Goal: Task Accomplishment & Management: Manage account settings

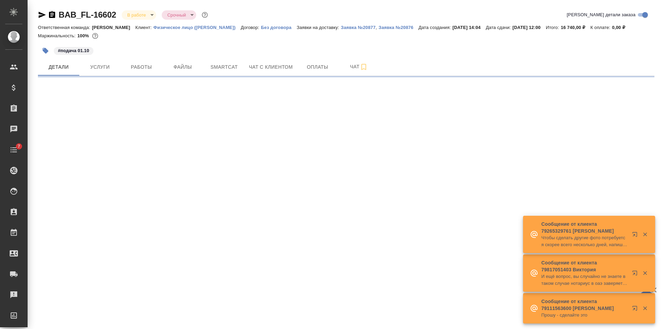
select select "RU"
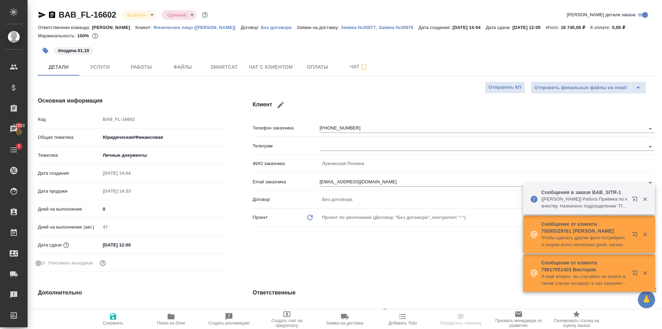
type textarea "x"
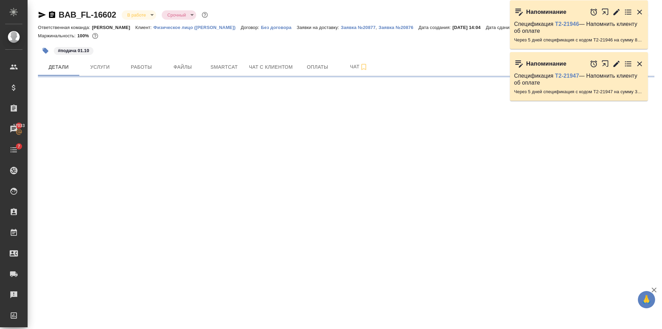
select select "RU"
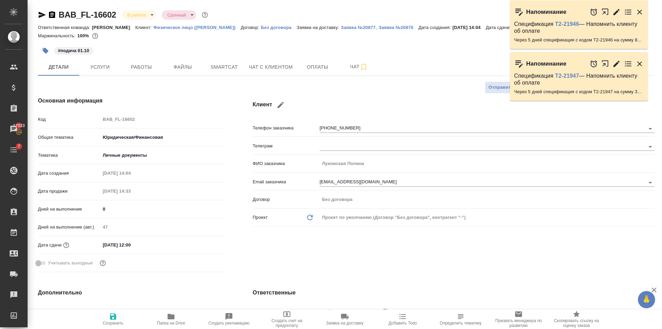
type textarea "x"
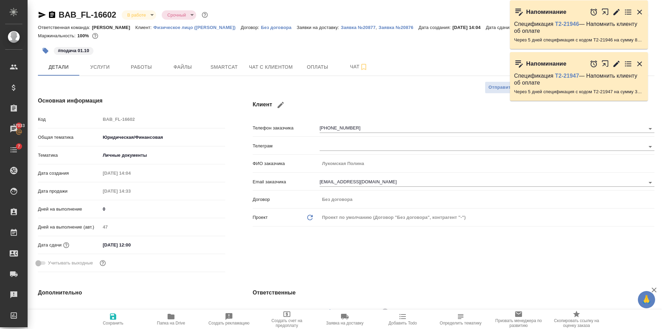
type textarea "x"
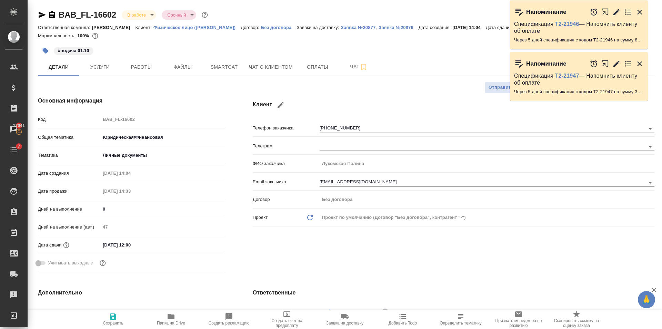
type textarea "x"
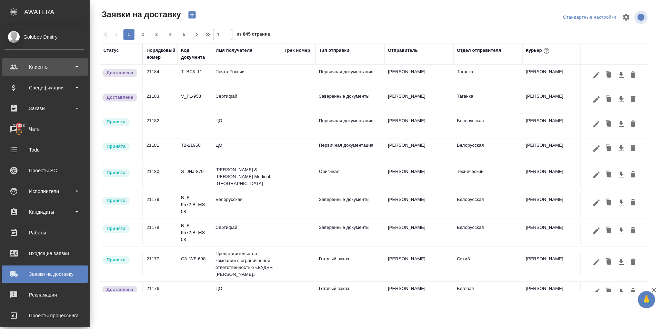
click at [40, 68] on div "Клиенты" at bounding box center [44, 67] width 79 height 10
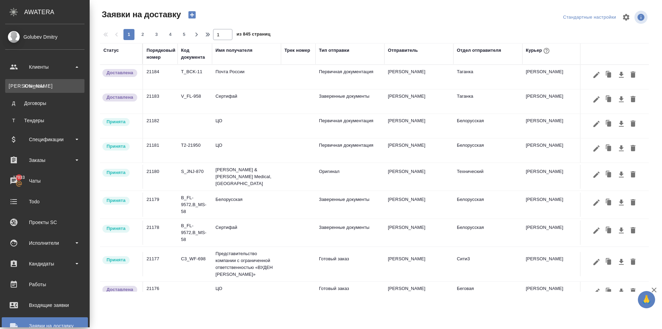
click at [42, 86] on div "Клиенты" at bounding box center [45, 85] width 72 height 7
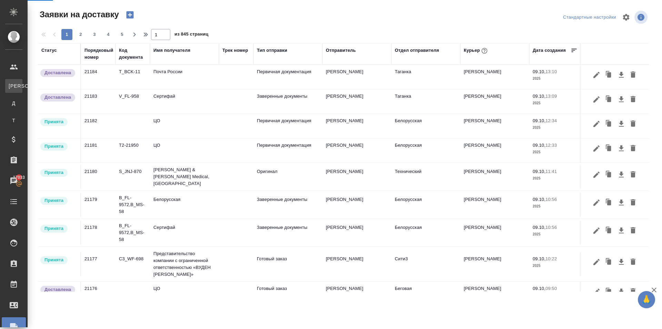
select select "RU"
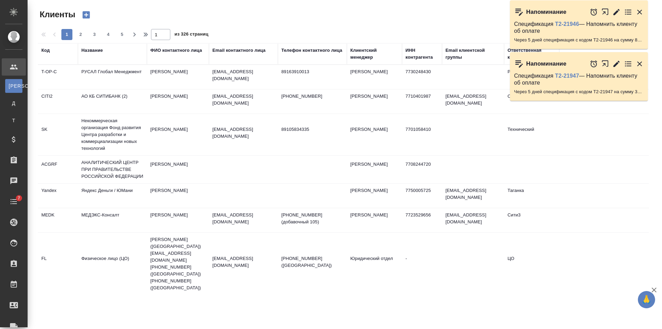
click at [100, 49] on div "Название" at bounding box center [91, 50] width 21 height 7
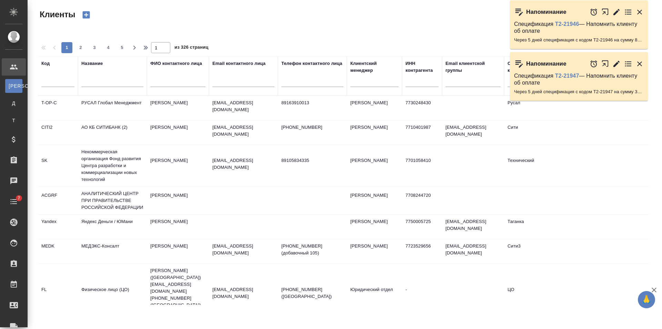
click at [105, 78] on input "text" at bounding box center [112, 82] width 62 height 9
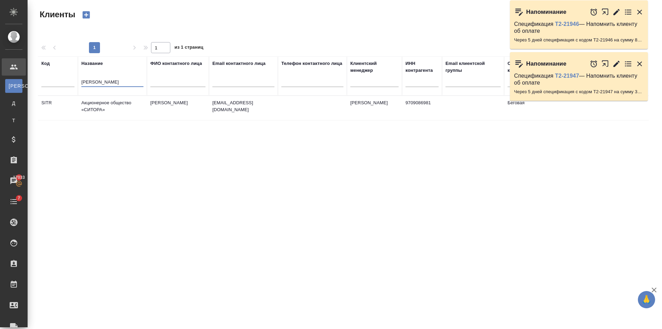
type input "ситора"
click at [171, 112] on td "Новиков Кирилл" at bounding box center [178, 108] width 62 height 24
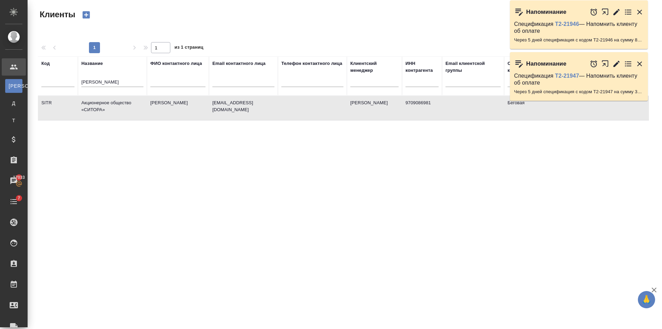
click at [171, 112] on td "Новиков Кирилл" at bounding box center [178, 108] width 62 height 24
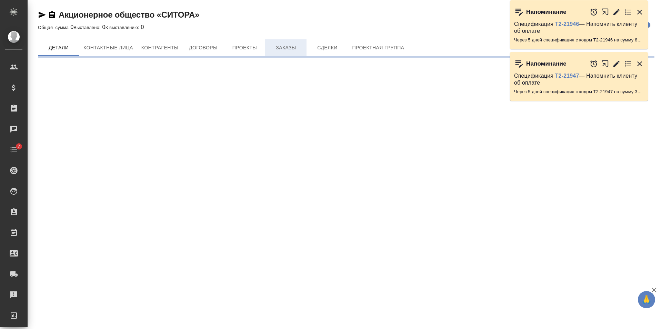
click at [302, 47] on span "Заказы" at bounding box center [285, 47] width 33 height 9
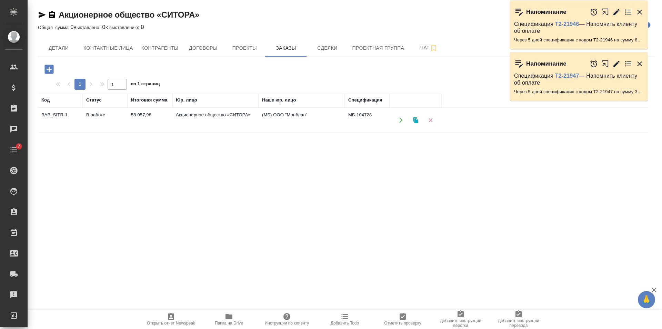
click at [236, 126] on td "Акционерное общество «СИТОРА»" at bounding box center [215, 120] width 86 height 24
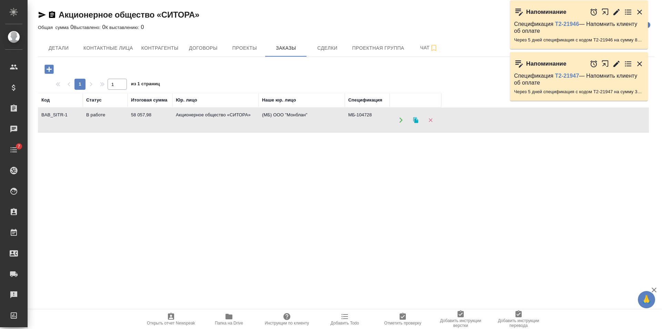
click at [236, 126] on td "Акционерное общество «СИТОРА»" at bounding box center [215, 120] width 86 height 24
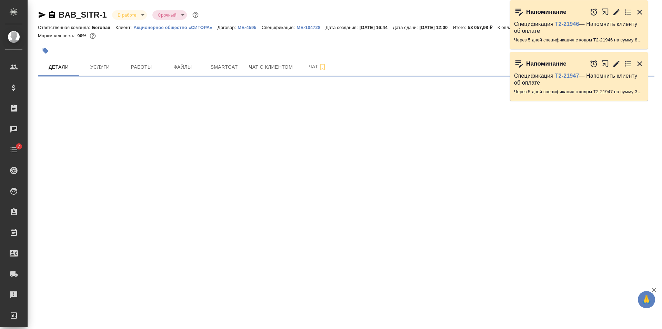
select select "RU"
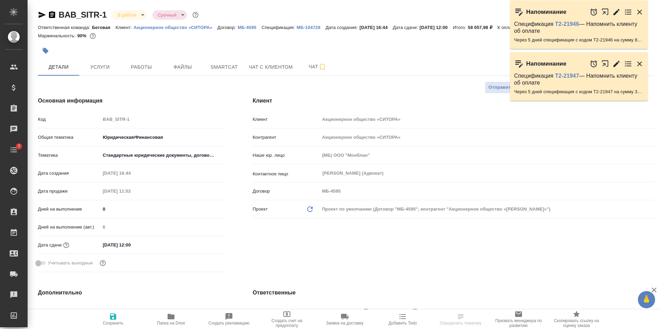
type textarea "x"
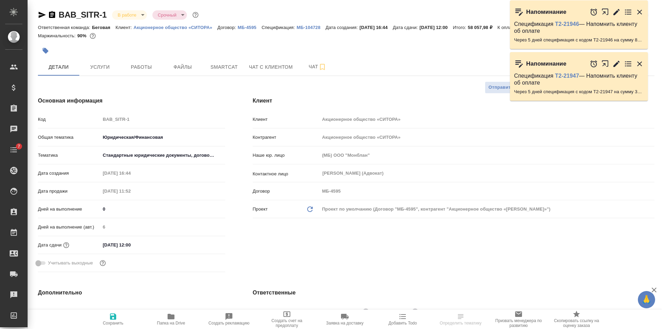
type textarea "x"
click at [157, 66] on span "Работы" at bounding box center [141, 67] width 33 height 9
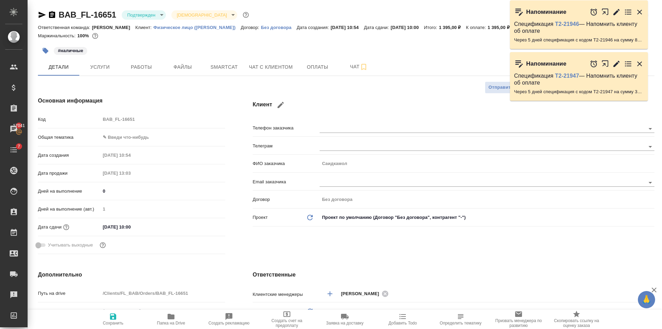
select select "RU"
click at [277, 66] on span "Чат с клиентом" at bounding box center [271, 67] width 44 height 9
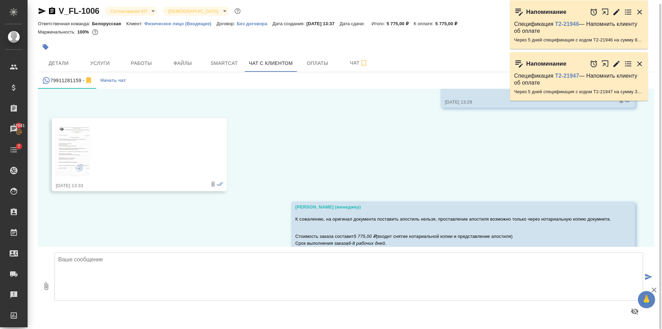
scroll to position [103, 0]
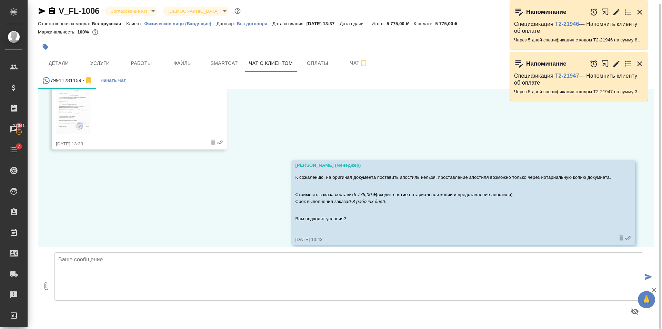
click at [72, 105] on img at bounding box center [73, 108] width 34 height 51
click at [106, 55] on button "Услуги" at bounding box center [99, 63] width 41 height 17
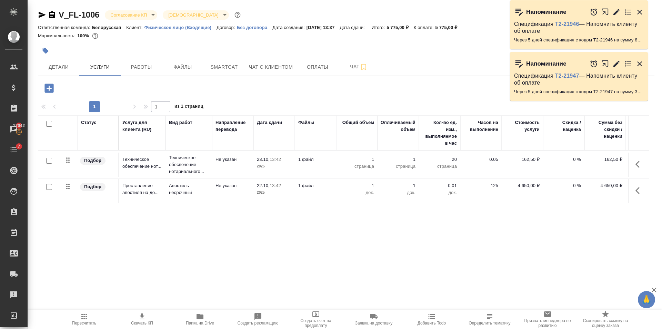
click at [42, 14] on icon "button" at bounding box center [42, 15] width 7 height 6
click at [48, 75] on button "Детали" at bounding box center [58, 66] width 41 height 17
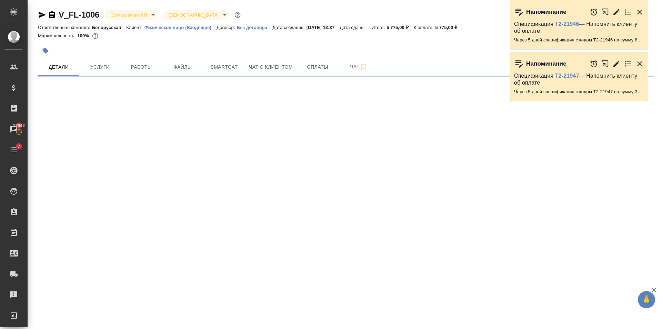
select select "RU"
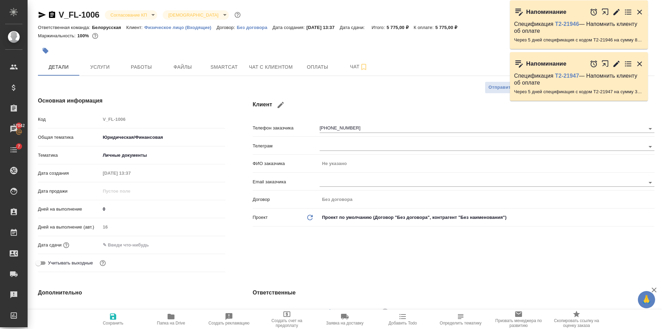
type textarea "x"
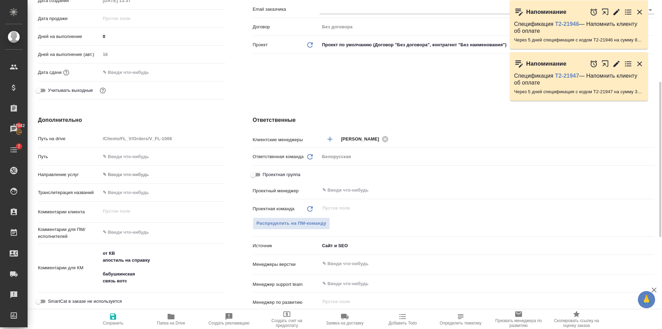
type textarea "x"
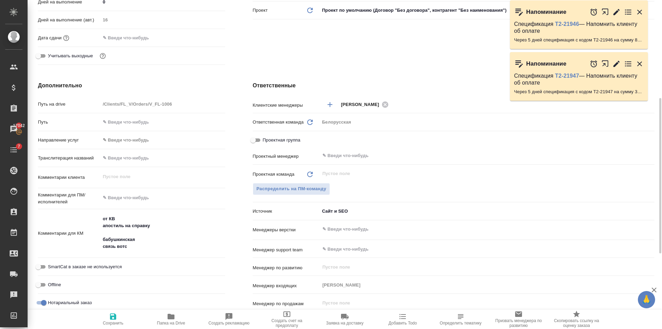
scroll to position [241, 0]
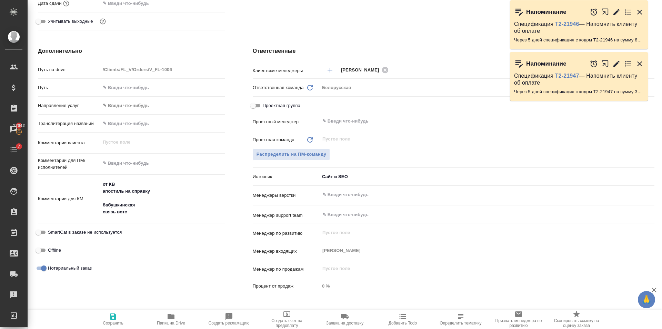
type textarea "x"
click at [155, 209] on textarea "от КВ апостиль на справку бабушкинская связь вотс" at bounding box center [162, 197] width 125 height 39
type textarea "x"
type textarea "от КВ апостиль на справку бабушкинская связь вотс"
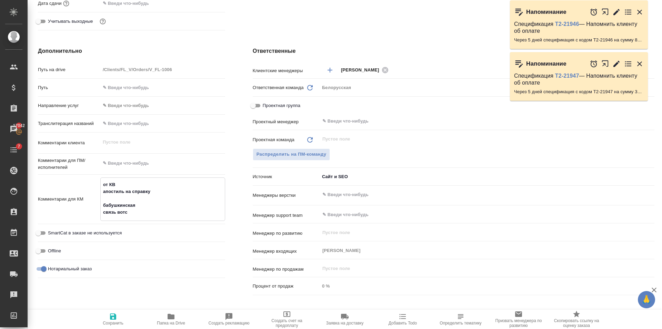
type textarea "x"
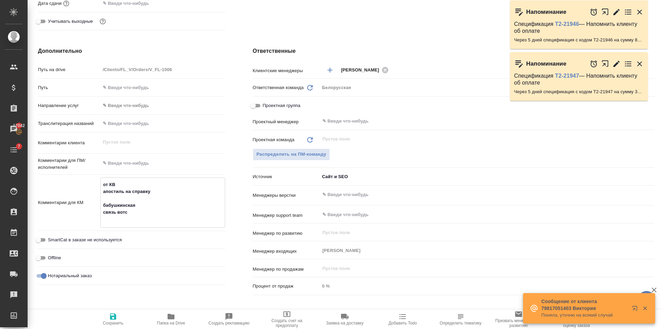
type textarea "x"
type textarea "от КВ апостиль на справку бабушкинская связь вотс"
type textarea "x"
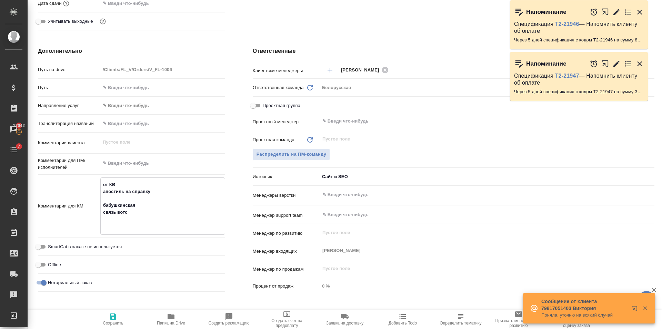
type textarea "x"
type textarea "от КВ апостиль на справку бабушкинская связь вотс +"
type textarea "x"
type textarea "от КВ апостиль на справку бабушкинская связь вотс +7"
type textarea "x"
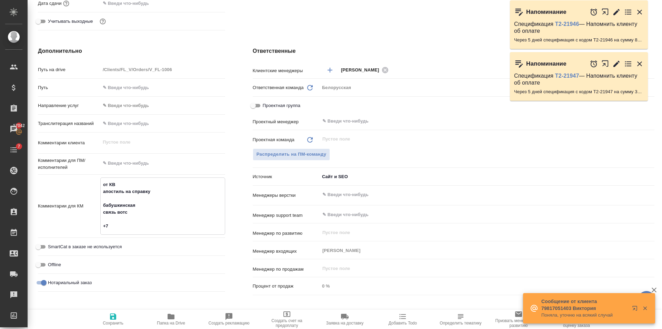
type textarea "x"
type textarea "от КВ апостиль на справку бабушкинская связь вотс +79"
type textarea "x"
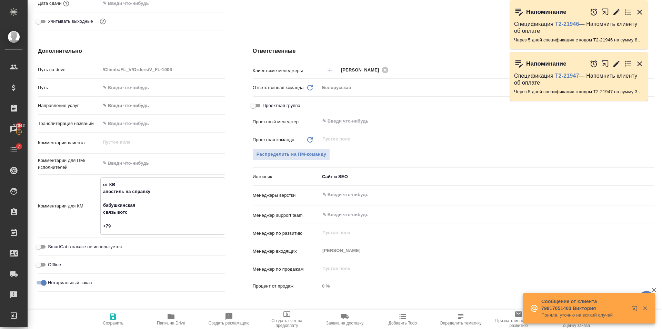
type textarea "x"
type textarea "от КВ апостиль на справку бабушкинская связь вотс +796"
type textarea "x"
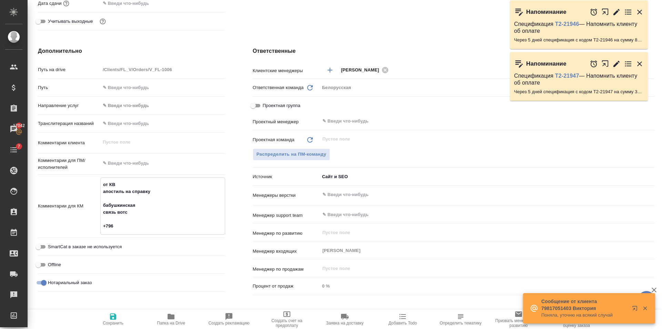
type textarea "от КВ апостиль на справку бабушкинская связь вотс +7968"
type textarea "x"
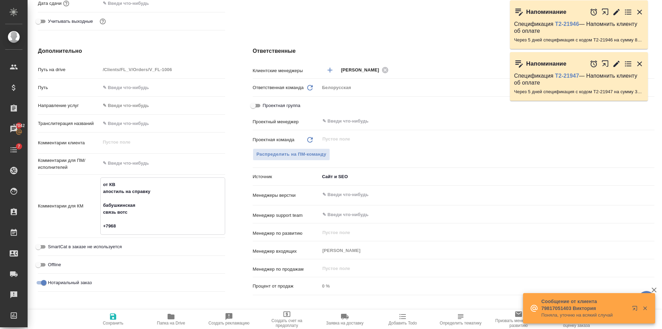
type textarea "x"
type textarea "от КВ апостиль на справку бабушкинская связь вотс +79688"
type textarea "x"
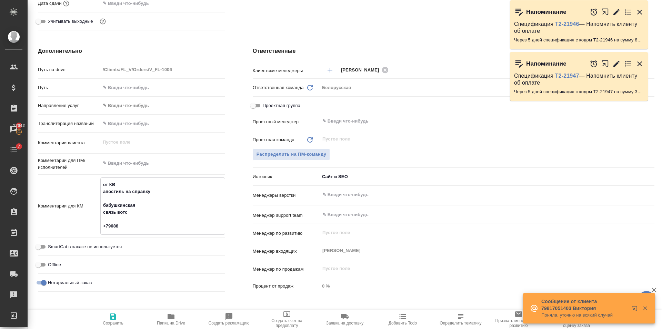
type textarea "от КВ апостиль на справку бабушкинская связь вотс +796888"
type textarea "x"
type textarea "от КВ апостиль на справку бабушкинская связь вотс +7968889"
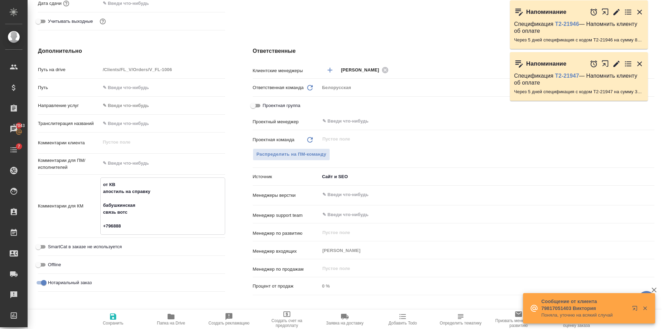
type textarea "x"
type textarea "от КВ апостиль на справку бабушкинская связь вотс +79688899"
type textarea "x"
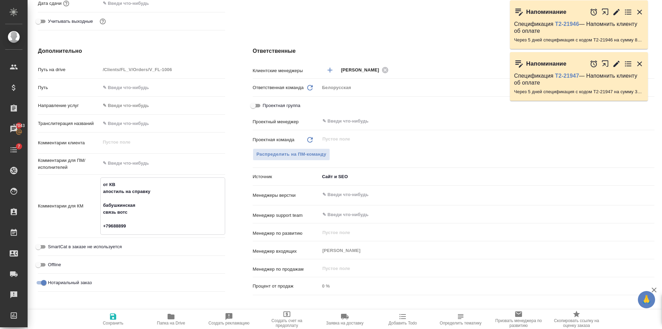
type textarea "x"
type textarea "от КВ апостиль на справку бабушкинская связь вотс +796888998"
type textarea "x"
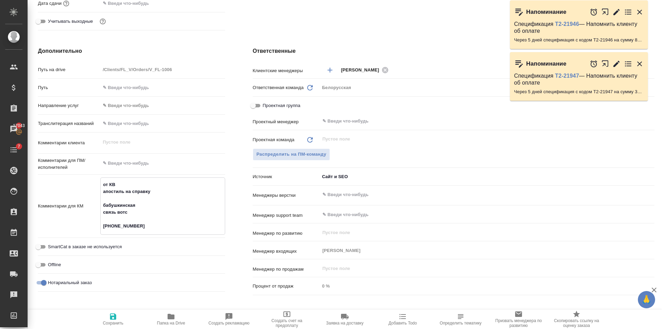
type textarea "x"
type textarea "от КВ апостиль на справку бабушкинская связь вотс +7968889984"
type textarea "x"
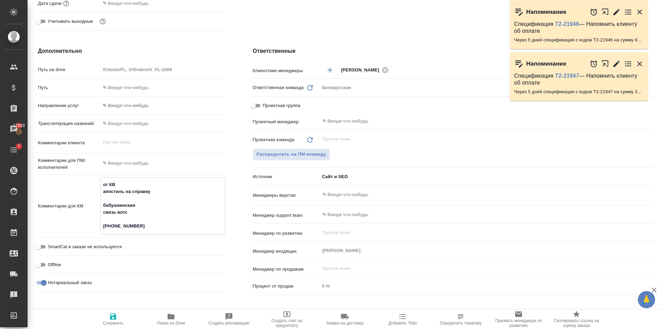
type textarea "от КВ апостиль на справку бабушкинская связь вотс +79688899849"
type textarea "x"
type textarea "от КВ апостиль на справку бабушкинская связь вотс +79688899849"
type textarea "x"
click at [115, 319] on icon "button" at bounding box center [113, 316] width 6 height 6
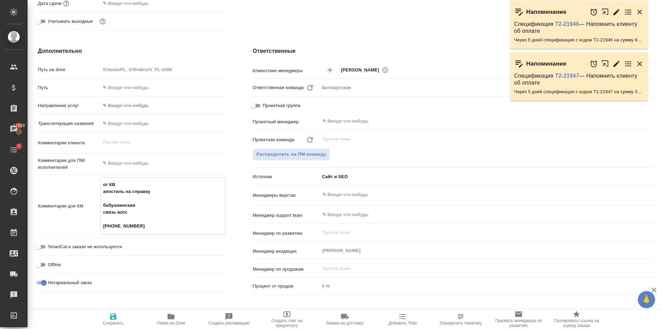
type textarea "x"
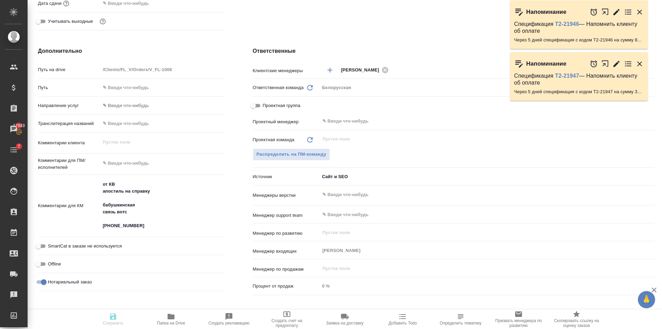
type textarea "x"
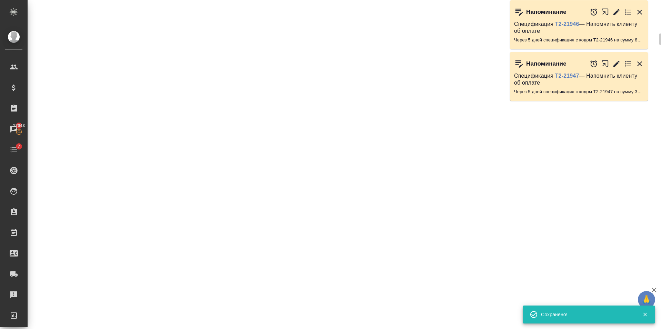
select select "RU"
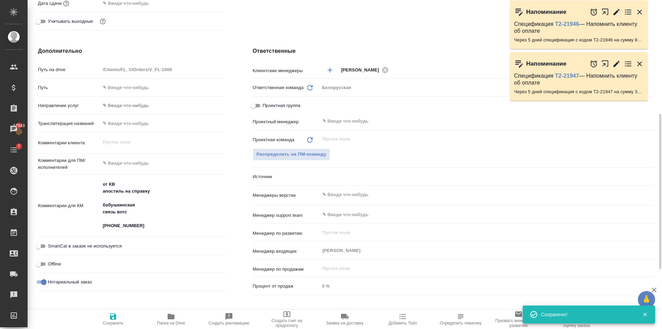
type textarea "x"
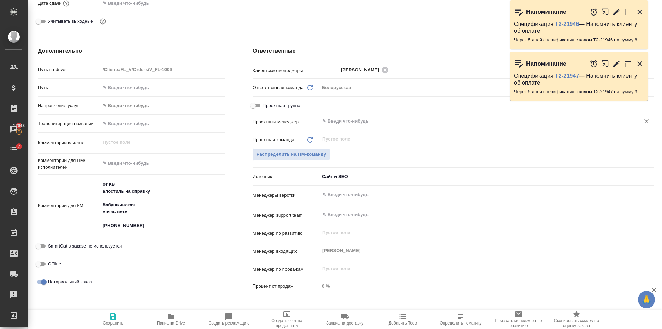
click at [372, 117] on input "text" at bounding box center [476, 121] width 308 height 8
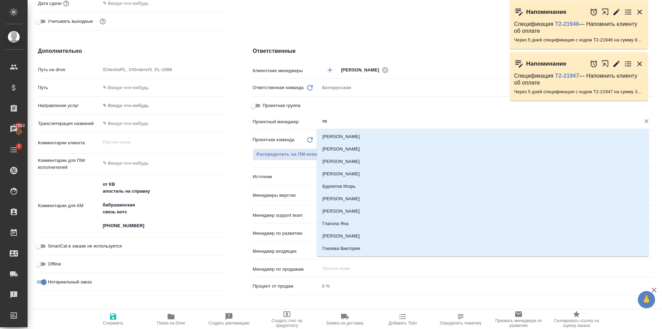
type input "гол"
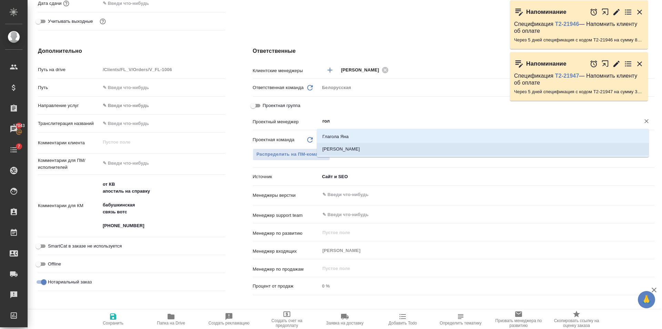
click at [363, 152] on li "Голубев Дмитрий" at bounding box center [483, 149] width 332 height 12
type textarea "x"
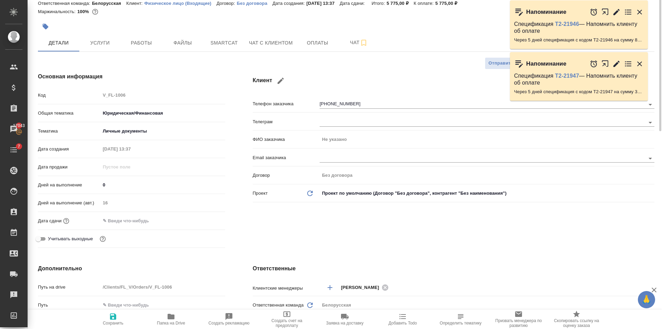
scroll to position [0, 0]
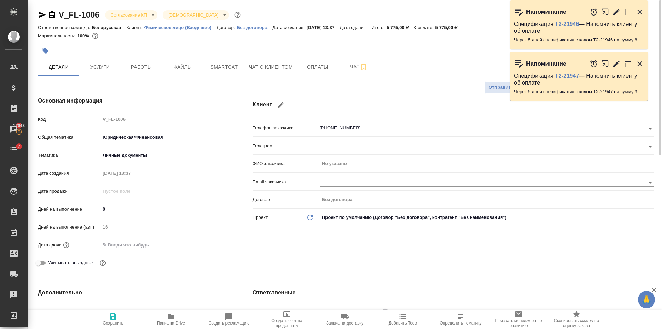
type input "Голубев Дмитрий"
click at [117, 314] on icon "button" at bounding box center [113, 316] width 8 height 8
type textarea "x"
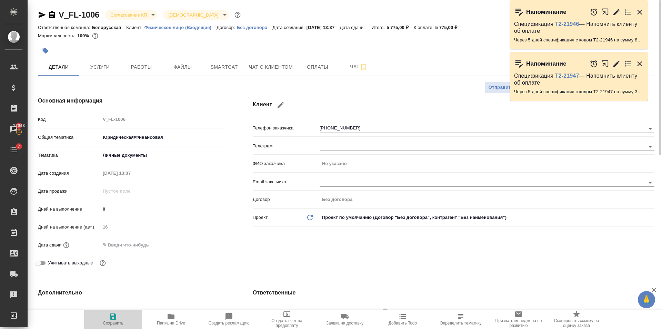
type textarea "x"
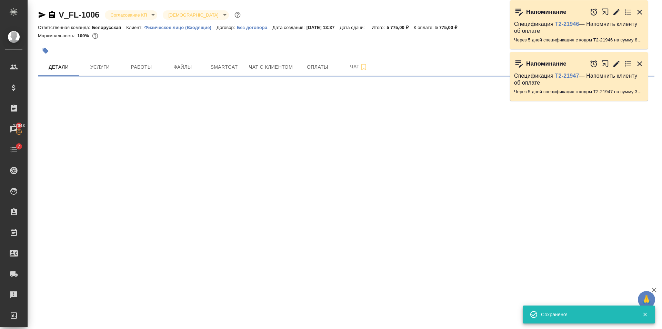
select select "RU"
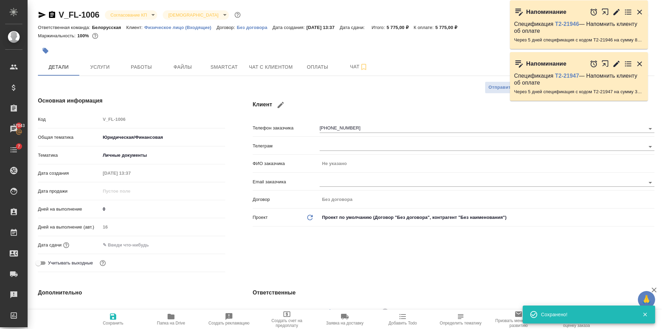
type textarea "x"
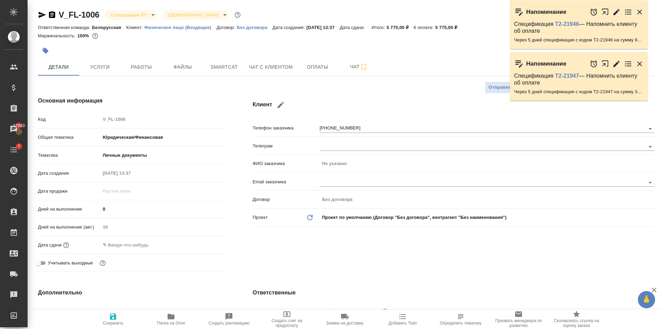
type textarea "x"
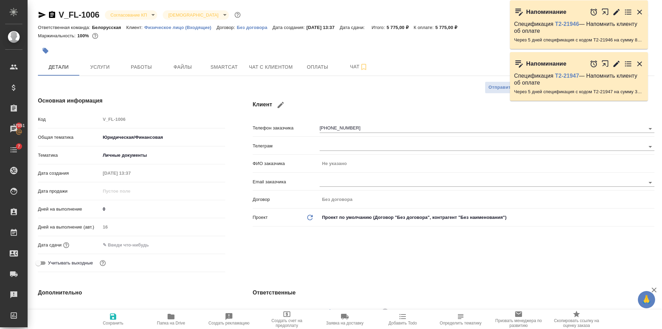
type textarea "x"
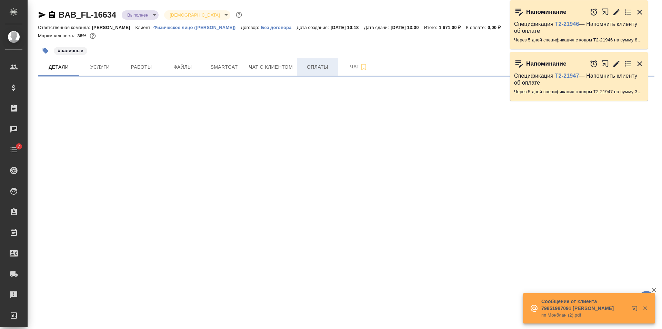
click at [317, 62] on button "Оплаты" at bounding box center [317, 66] width 41 height 17
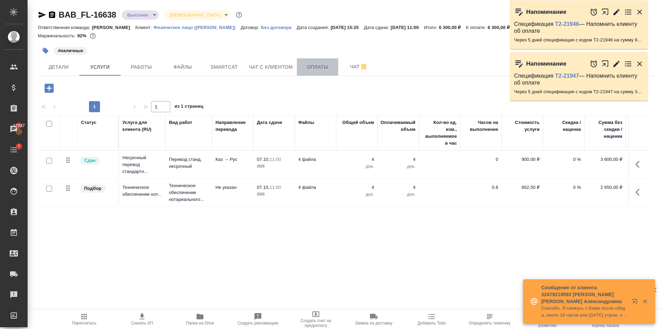
click at [308, 67] on span "Оплаты" at bounding box center [317, 67] width 33 height 9
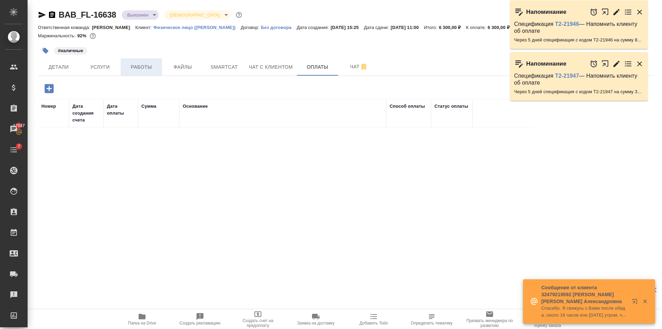
click at [156, 65] on span "Работы" at bounding box center [141, 67] width 33 height 9
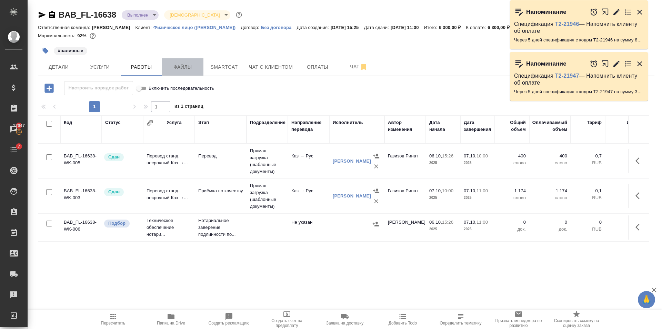
click at [191, 64] on span "Файлы" at bounding box center [182, 67] width 33 height 9
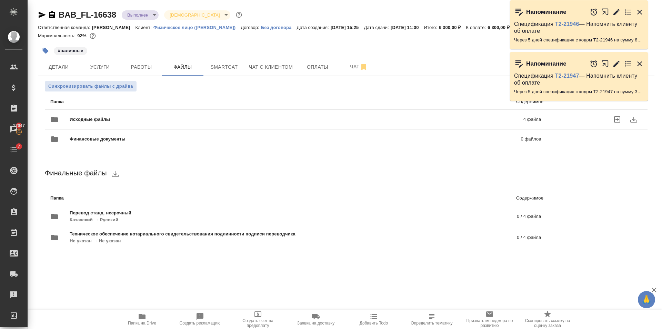
click at [192, 114] on div "Исходные файлы 4 файла" at bounding box center [295, 119] width 491 height 17
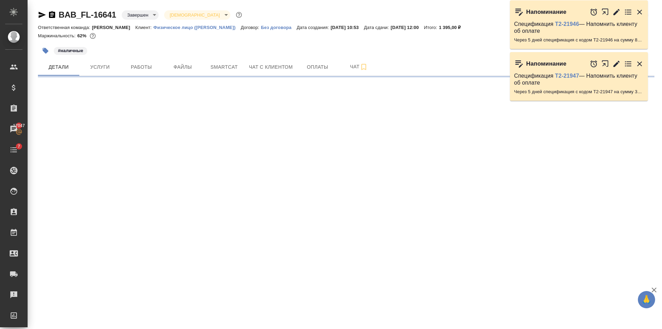
select select "RU"
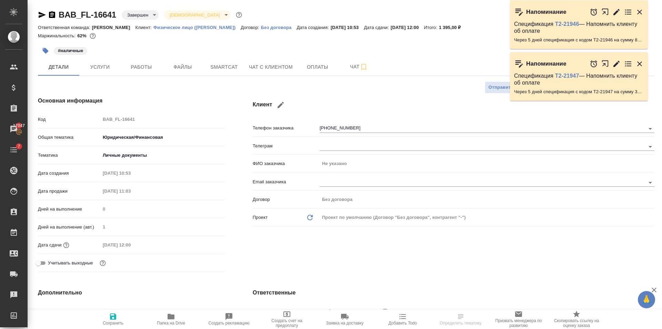
type textarea "x"
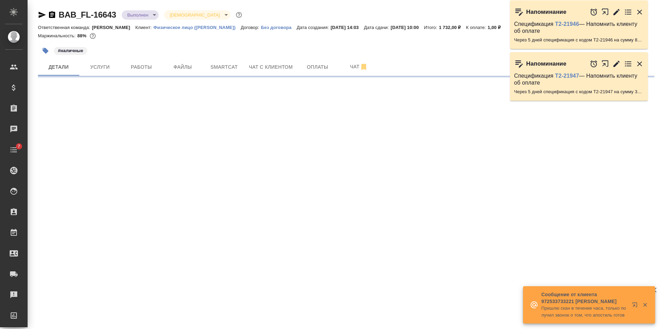
select select "RU"
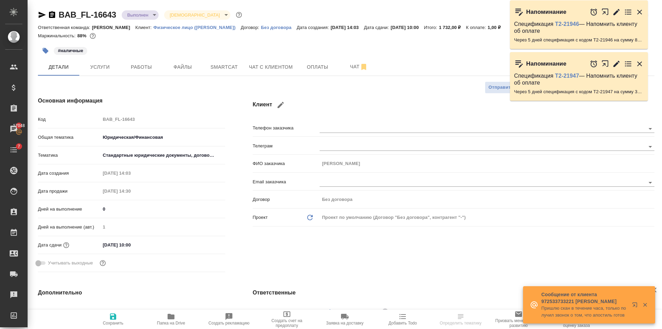
type textarea "x"
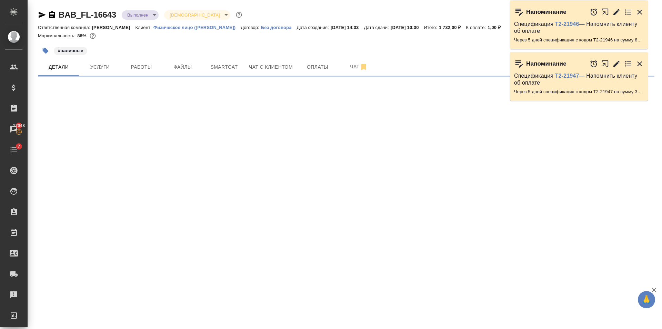
select select "RU"
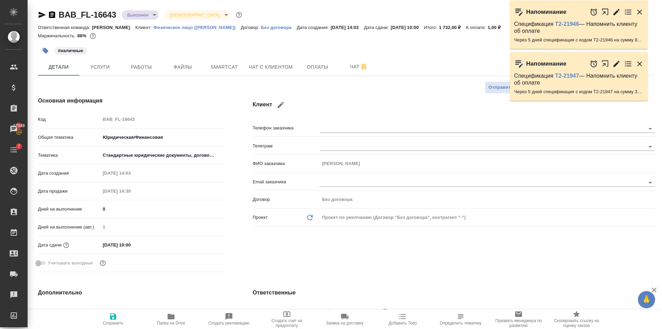
type textarea "x"
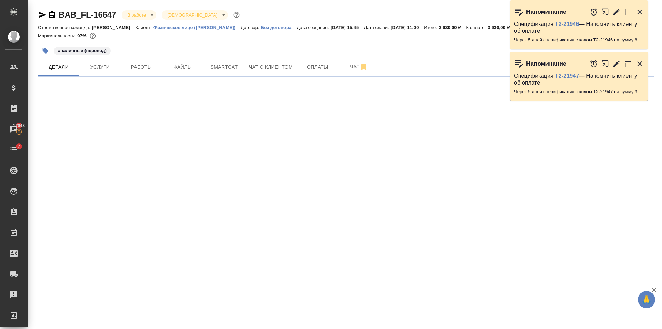
select select "RU"
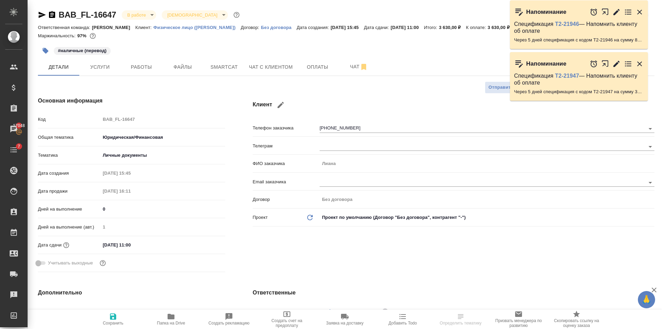
type textarea "x"
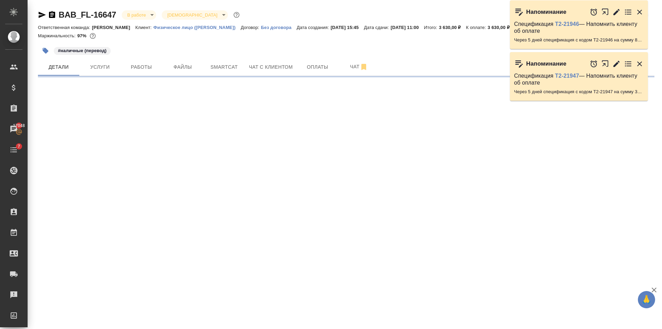
select select "RU"
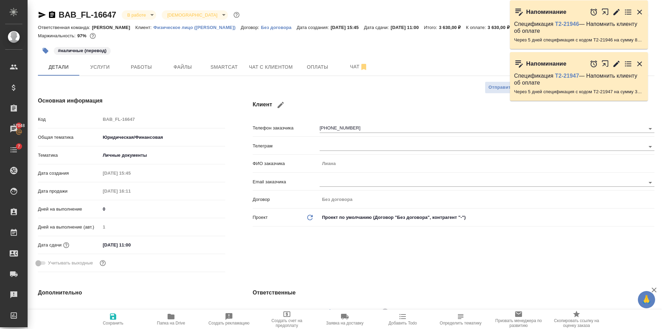
type textarea "x"
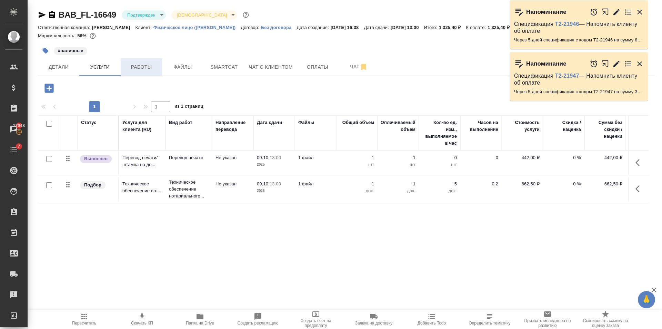
click at [140, 62] on button "Работы" at bounding box center [141, 66] width 41 height 17
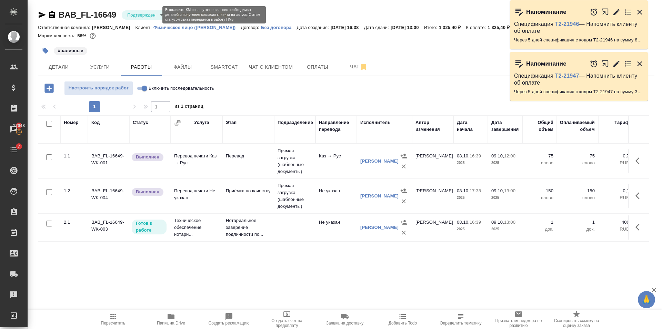
click at [153, 12] on body "🙏 .cls-1 fill:#fff; AWATERA Golubev Dmitry Клиенты Спецификации Заказы 17048 Ча…" at bounding box center [331, 164] width 662 height 329
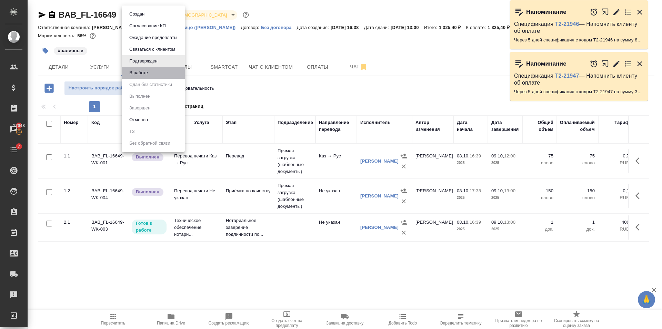
click at [160, 74] on li "В работе" at bounding box center [153, 73] width 63 height 12
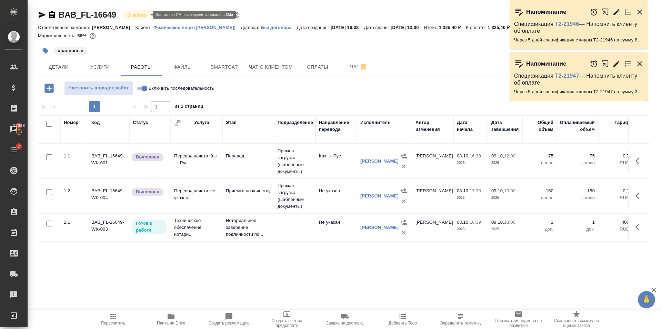
click at [135, 17] on body "🙏 .cls-1 fill:#fff; AWATERA Golubev Dmitry Клиенты Спецификации Заказы 17048 Ча…" at bounding box center [331, 164] width 662 height 329
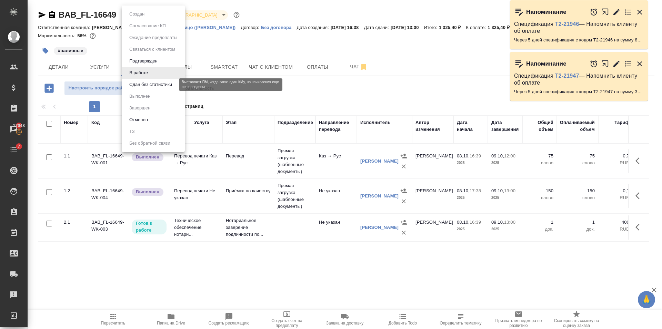
click at [143, 83] on button "Сдан без статистики" at bounding box center [150, 85] width 47 height 8
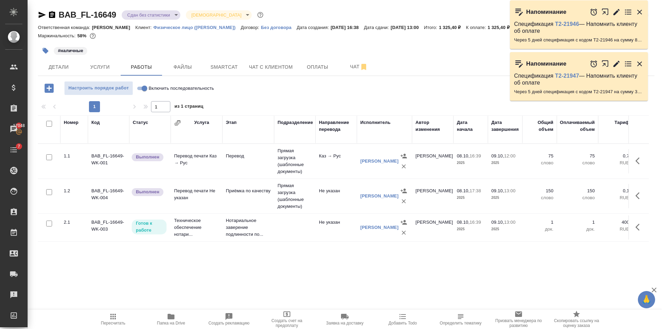
click at [419, 265] on div "Номер Код Статус Услуга Этап Подразделение Направление перевода Исполнитель Авт…" at bounding box center [343, 192] width 611 height 155
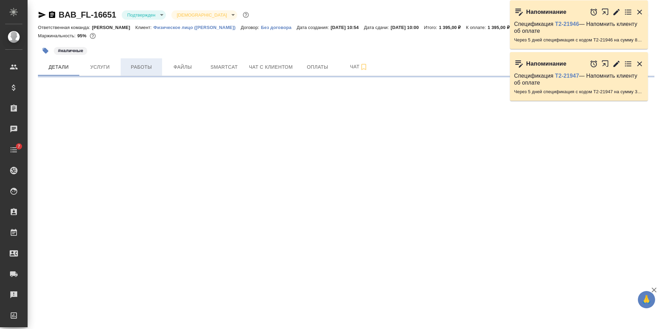
click at [143, 67] on span "Работы" at bounding box center [141, 67] width 33 height 9
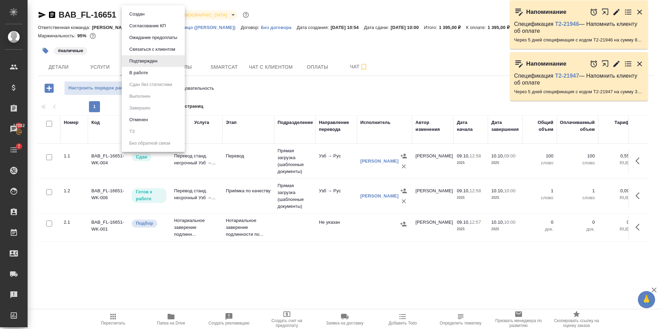
click at [161, 16] on body "🙏 .cls-1 fill:#fff; AWATERA [PERSON_NAME] Клиенты Спецификации Заказы 17052 Чат…" at bounding box center [331, 164] width 662 height 329
click at [163, 68] on li "В работе" at bounding box center [153, 73] width 63 height 12
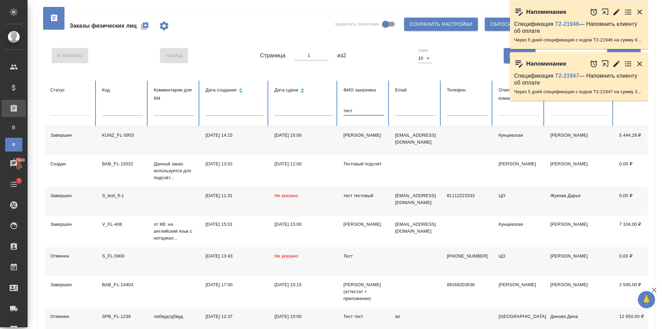
click at [350, 110] on input "тест" at bounding box center [364, 111] width 41 height 10
type input "т"
click at [513, 111] on div at bounding box center [519, 109] width 41 height 10
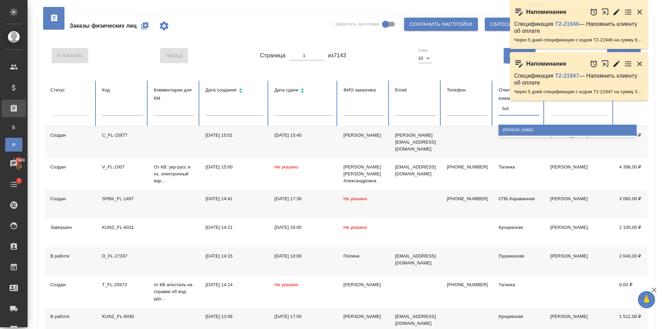
type input "баб"
click at [532, 121] on th "Ответственная команда option Бабушкинская focused, 29 of 107. 1 result availabl…" at bounding box center [519, 103] width 52 height 46
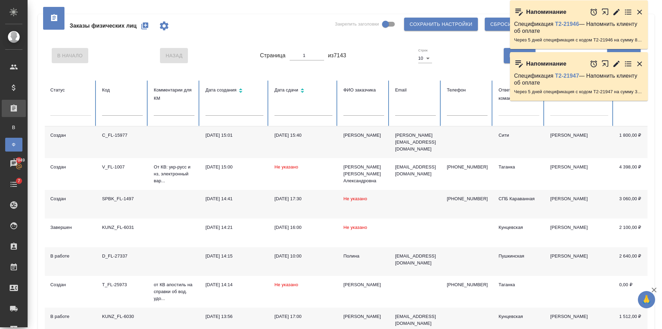
click at [514, 117] on div at bounding box center [519, 111] width 41 height 18
click at [512, 112] on div at bounding box center [519, 109] width 41 height 10
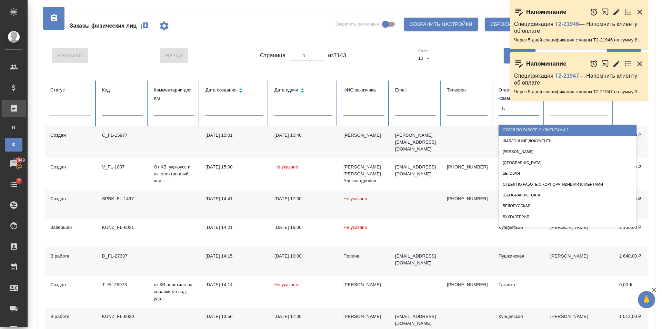
type input "баб"
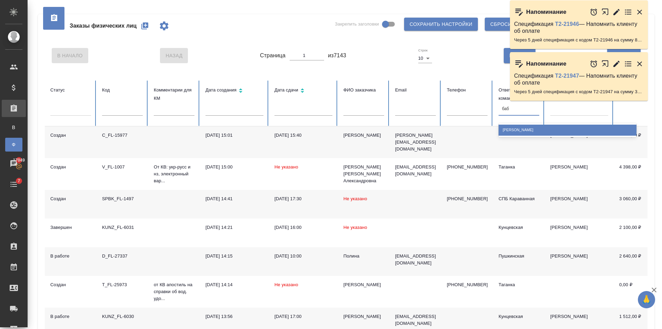
click at [523, 129] on div "[PERSON_NAME]" at bounding box center [568, 130] width 138 height 11
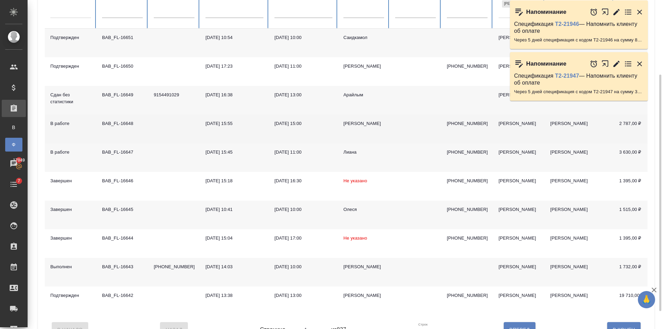
scroll to position [128, 0]
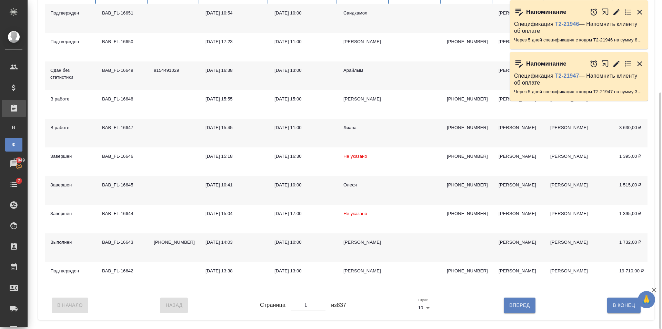
click at [515, 309] on span "Вперед" at bounding box center [519, 305] width 20 height 9
type input "2"
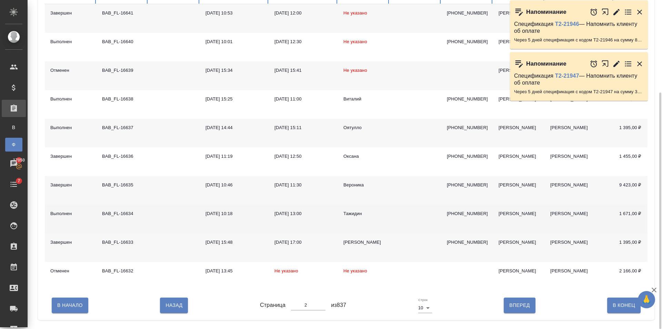
click at [407, 220] on td at bounding box center [416, 219] width 52 height 29
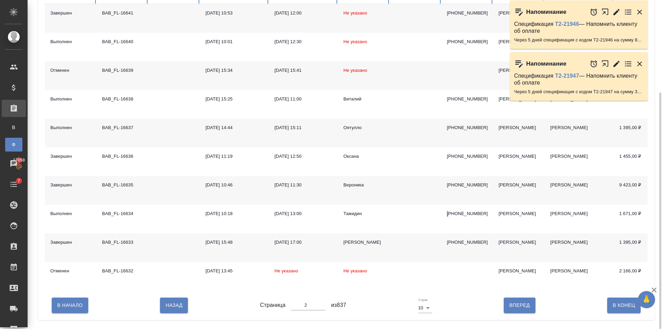
click at [529, 309] on span "Вперед" at bounding box center [519, 305] width 20 height 9
type input "3"
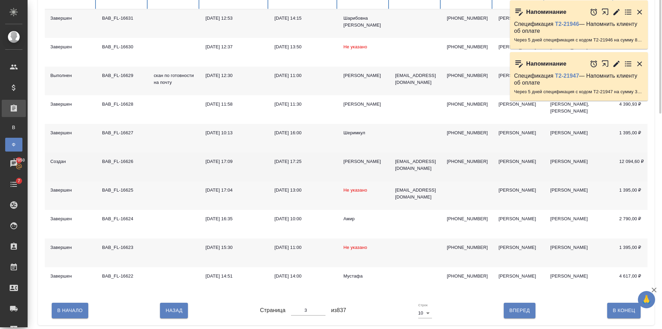
scroll to position [0, 0]
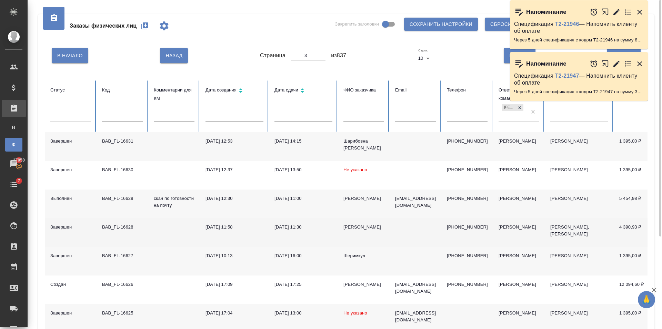
click at [411, 227] on td at bounding box center [416, 232] width 52 height 29
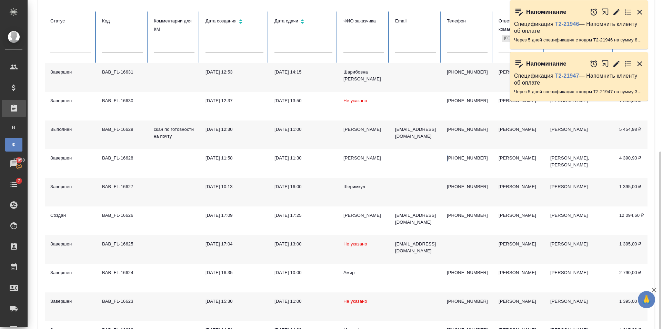
scroll to position [128, 0]
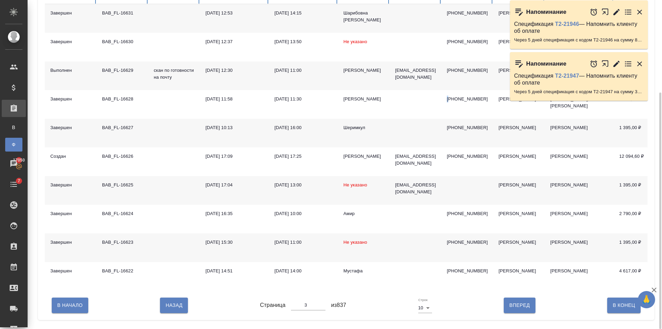
click at [177, 308] on span "Назад" at bounding box center [174, 305] width 17 height 9
type input "2"
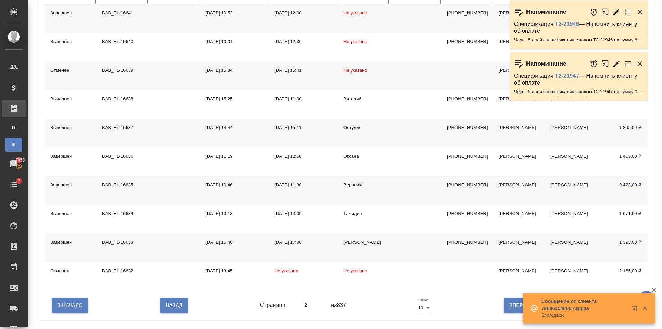
click at [172, 309] on span "Назад" at bounding box center [174, 305] width 17 height 9
type input "1"
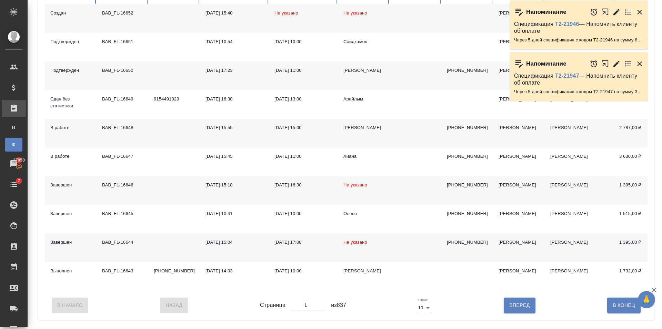
click at [517, 309] on span "Вперед" at bounding box center [519, 305] width 20 height 9
type input "2"
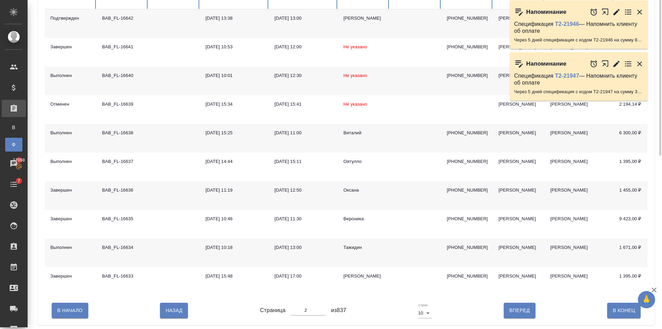
scroll to position [24, 0]
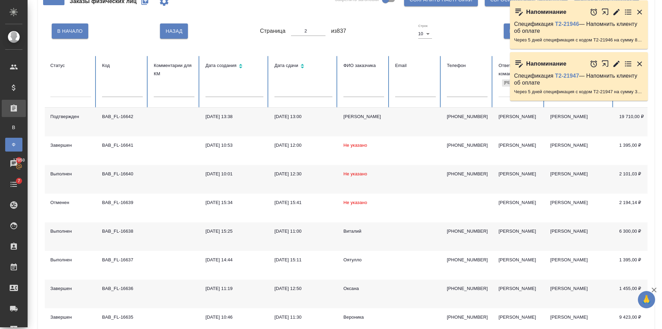
click at [328, 130] on td "10.10.2025, 13:00" at bounding box center [303, 122] width 69 height 29
click at [375, 120] on div "Лактионова Людмила" at bounding box center [364, 116] width 41 height 7
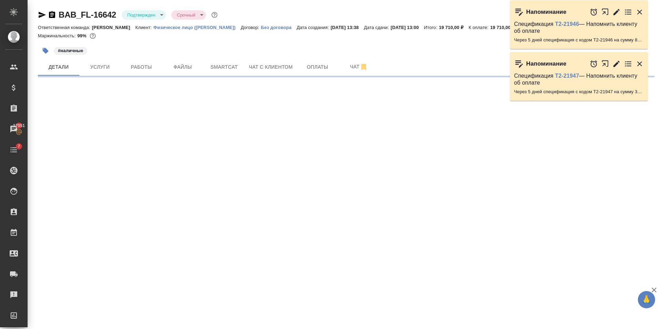
select select "RU"
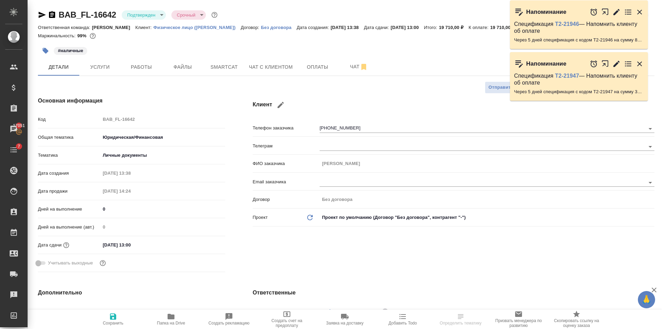
type textarea "x"
click at [147, 65] on span "Работы" at bounding box center [141, 67] width 33 height 9
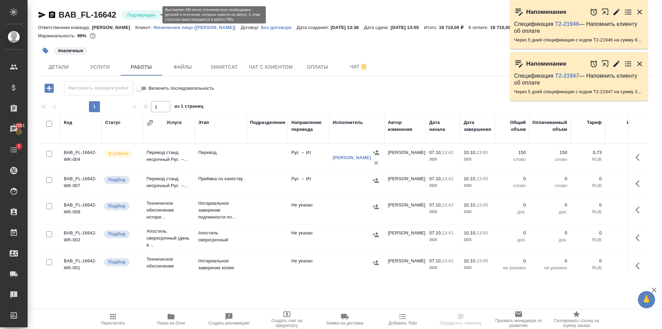
click at [143, 13] on body "🙏 .cls-1 fill:#fff; AWATERA Golubev Dmitry Клиенты Спецификации Заказы 17051 Ча…" at bounding box center [331, 164] width 662 height 329
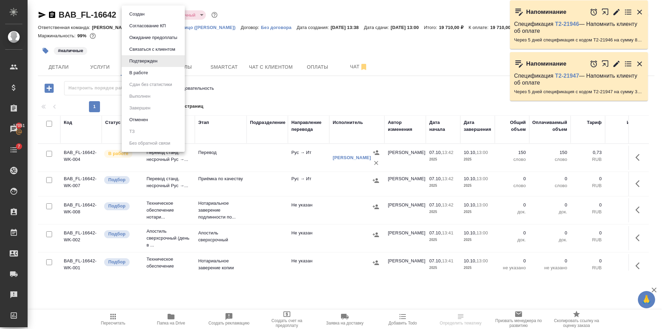
click at [159, 72] on li "В работе" at bounding box center [153, 73] width 63 height 12
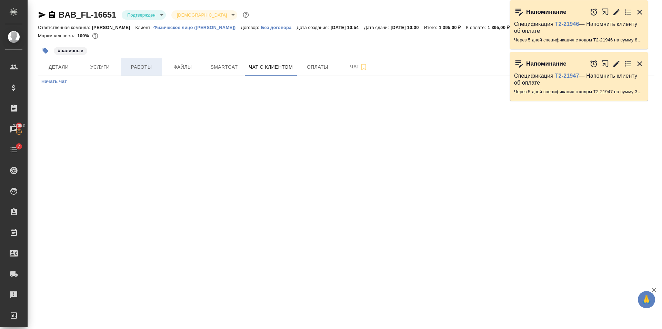
click at [155, 67] on span "Работы" at bounding box center [141, 67] width 33 height 9
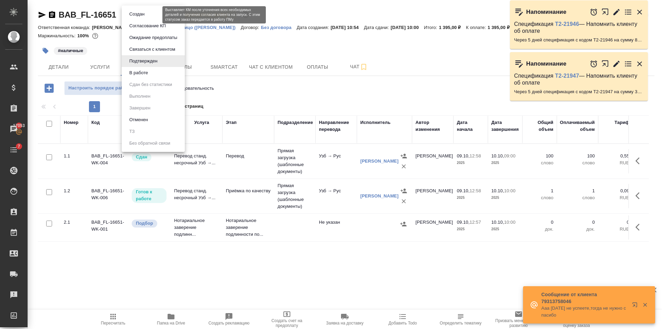
click at [151, 16] on body "🙏 .cls-1 fill:#fff; AWATERA [PERSON_NAME] Клиенты Спецификации Заказы 17053 Чат…" at bounding box center [331, 164] width 662 height 329
click at [152, 72] on li "В работе" at bounding box center [153, 73] width 63 height 12
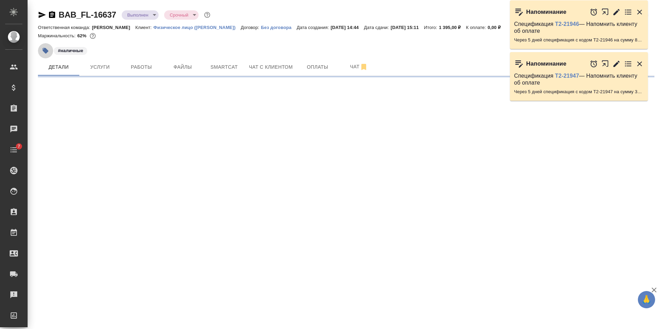
click at [45, 51] on icon "button" at bounding box center [46, 51] width 6 height 6
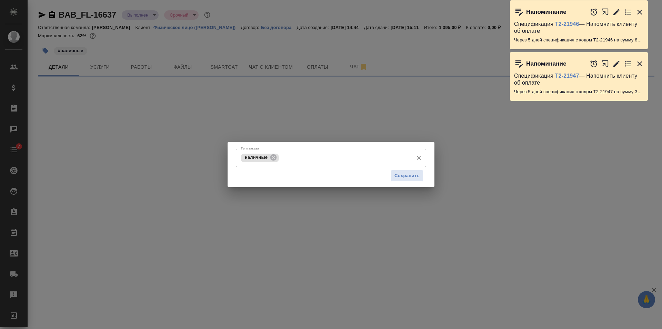
click at [284, 162] on input "Тэги заказа" at bounding box center [345, 158] width 129 height 12
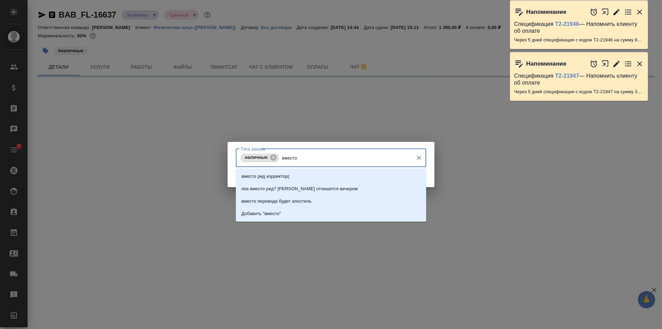
type input "вместо"
select select "RU"
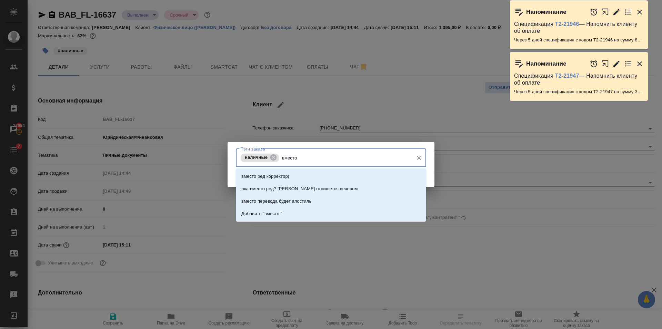
type textarea "x"
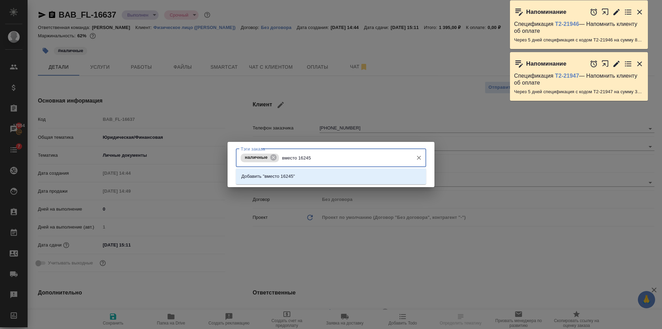
click at [298, 158] on input "вместо 16245" at bounding box center [345, 158] width 129 height 12
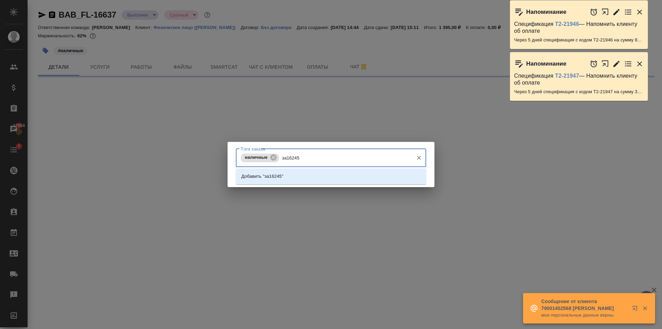
type input "за 16245"
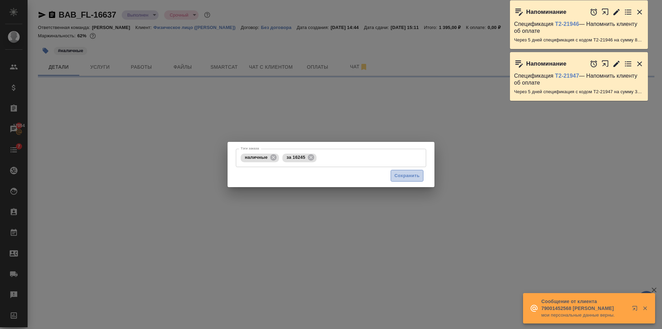
click at [413, 177] on span "Сохранить" at bounding box center [407, 176] width 25 height 8
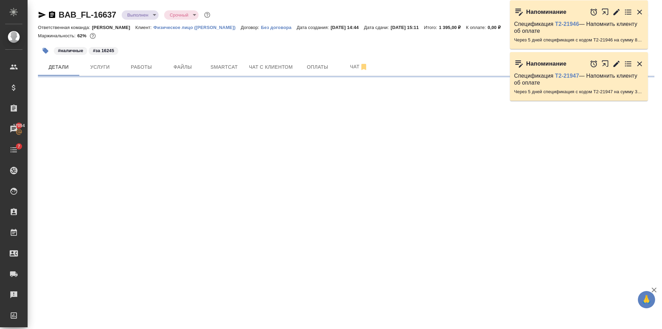
select select "RU"
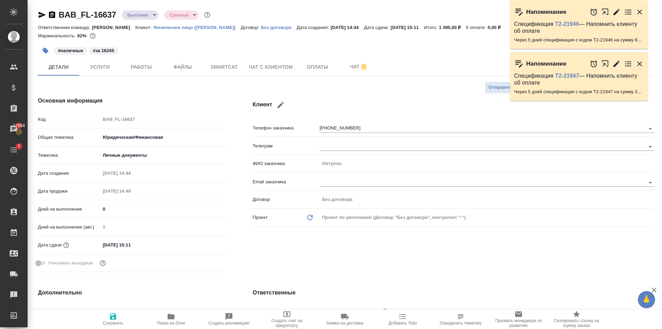
type textarea "x"
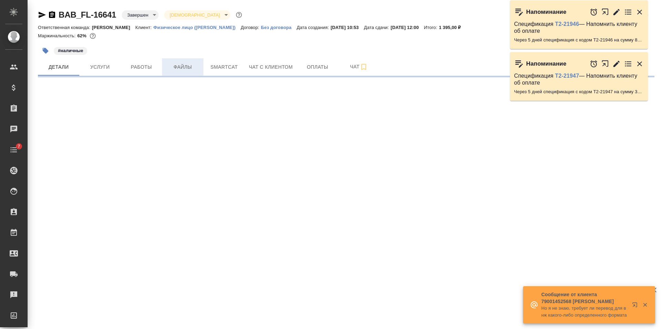
select select "RU"
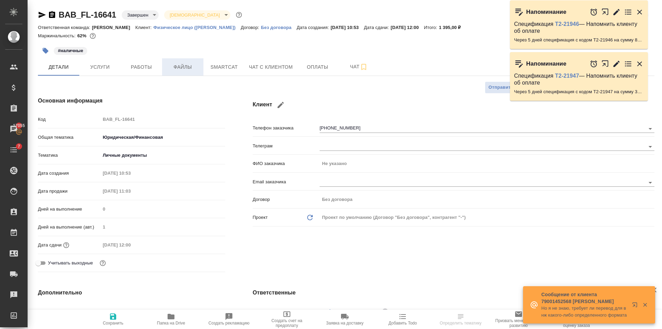
type textarea "x"
click at [45, 52] on icon "button" at bounding box center [46, 51] width 6 height 6
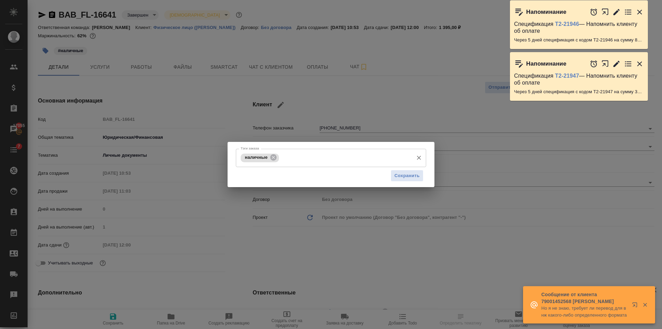
click at [352, 161] on input "Тэги заказа" at bounding box center [345, 158] width 129 height 12
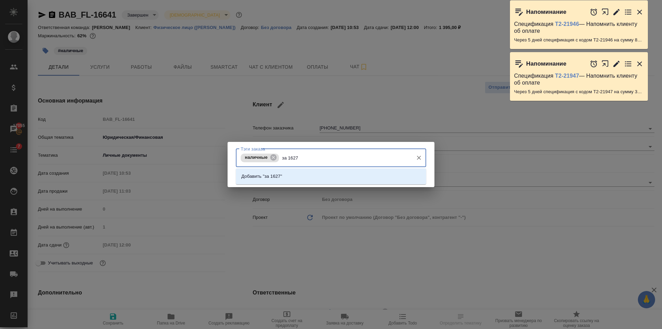
type input "за 16270"
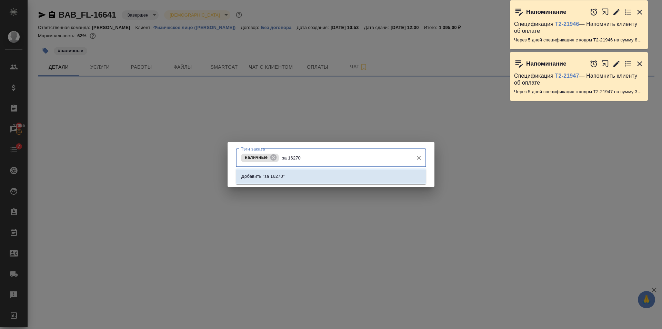
click at [339, 174] on li "Добавить "за 16270"" at bounding box center [331, 176] width 190 height 12
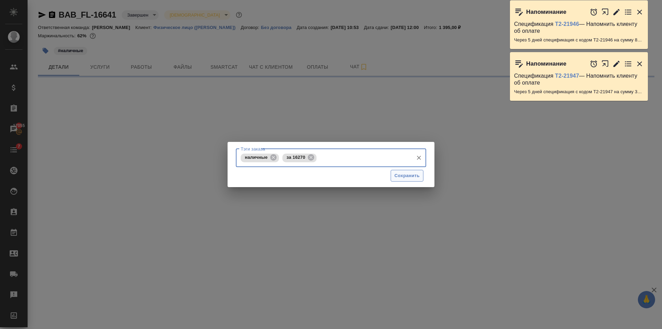
click at [406, 176] on span "Сохранить" at bounding box center [407, 176] width 25 height 8
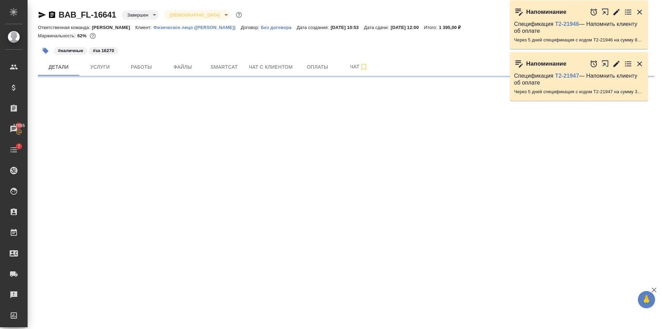
select select "RU"
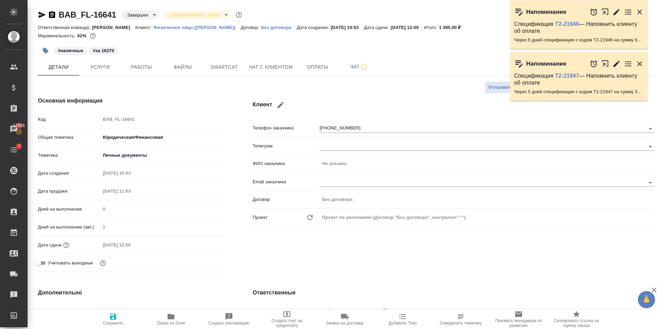
type textarea "x"
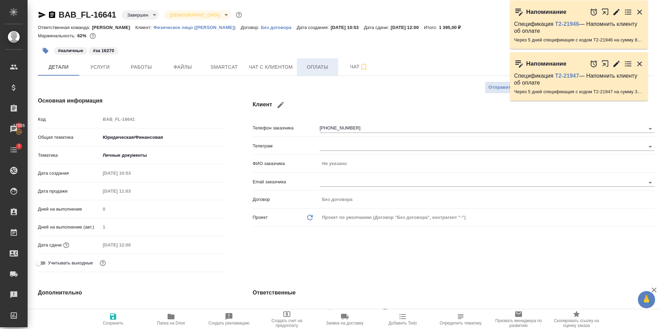
type textarea "x"
click at [307, 70] on span "Оплаты" at bounding box center [317, 67] width 33 height 9
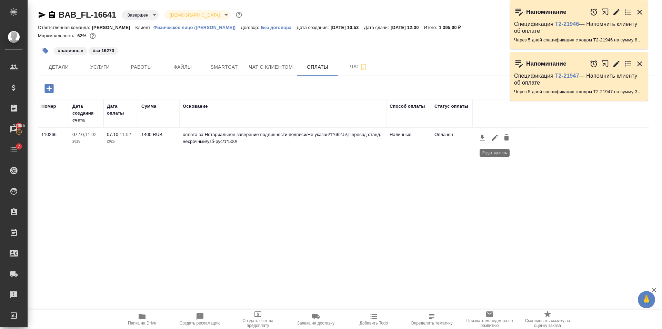
click at [495, 138] on icon "button" at bounding box center [495, 138] width 6 height 6
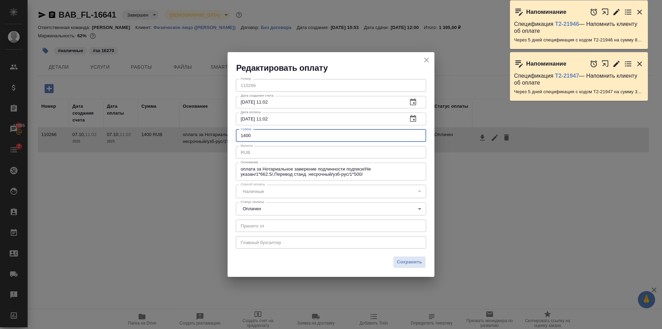
click at [278, 141] on input "1400" at bounding box center [331, 135] width 190 height 12
type input "1395"
click at [400, 259] on span "Сохранить" at bounding box center [409, 262] width 25 height 8
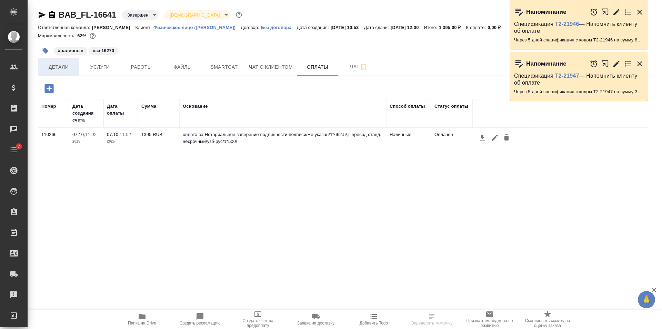
click at [66, 66] on span "Детали" at bounding box center [58, 67] width 33 height 9
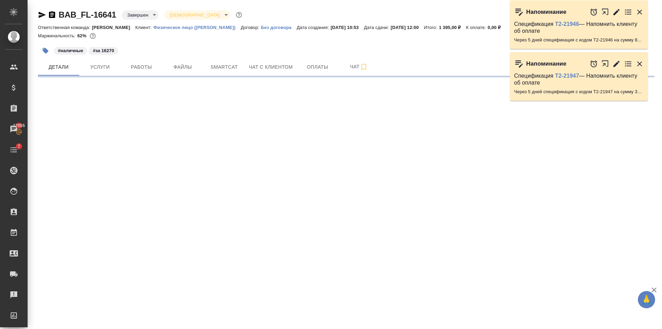
select select "RU"
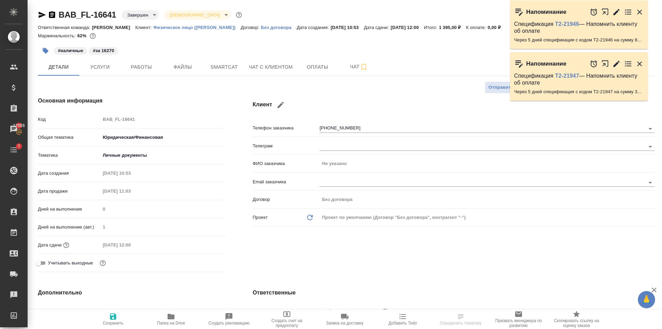
type textarea "x"
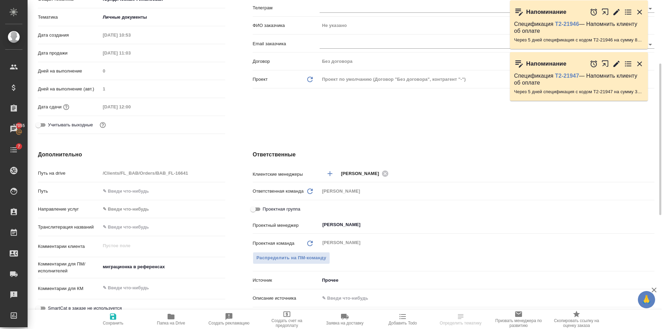
scroll to position [132, 0]
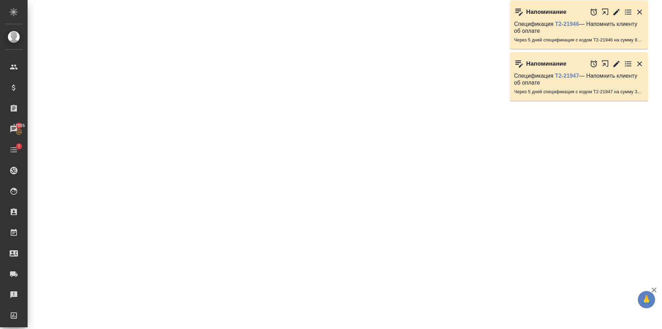
select select "RU"
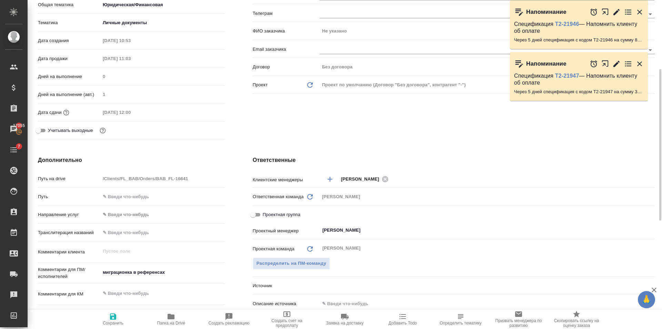
scroll to position [138, 0]
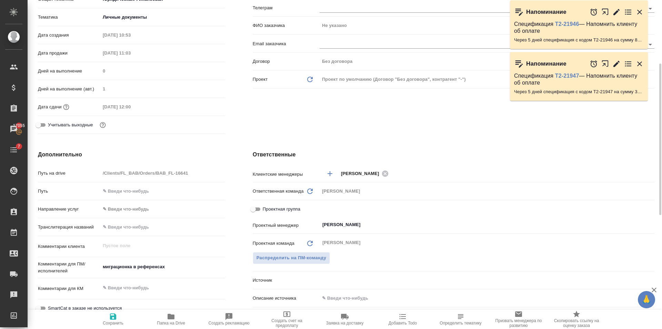
type textarea "x"
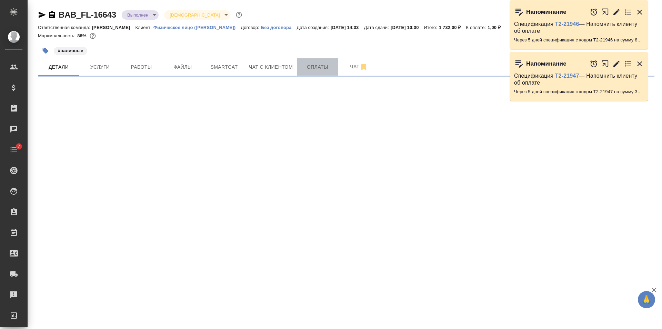
click at [323, 65] on span "Оплаты" at bounding box center [317, 67] width 33 height 9
click at [47, 51] on icon "button" at bounding box center [46, 51] width 6 height 6
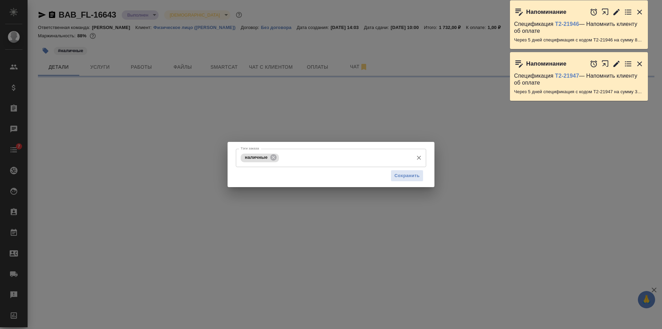
click at [307, 160] on input "Тэги заказа" at bounding box center [345, 158] width 129 height 12
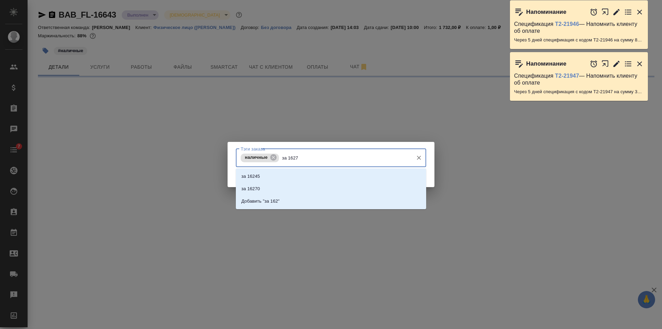
type input "за 16278"
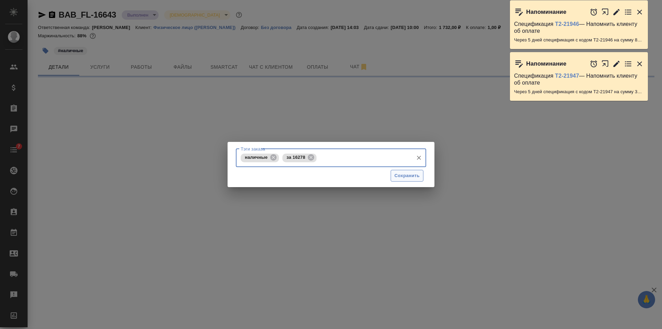
select select "RU"
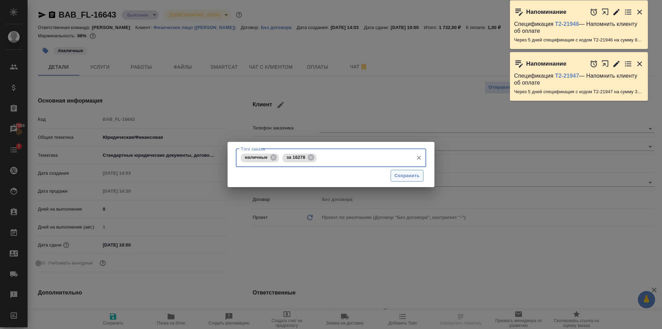
type textarea "x"
click at [419, 175] on span "Сохранить" at bounding box center [407, 176] width 25 height 8
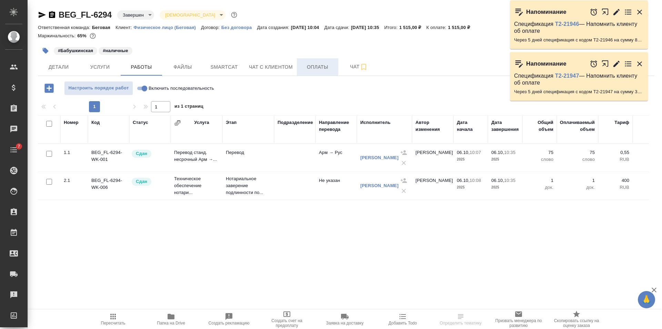
click at [314, 66] on span "Оплаты" at bounding box center [317, 67] width 33 height 9
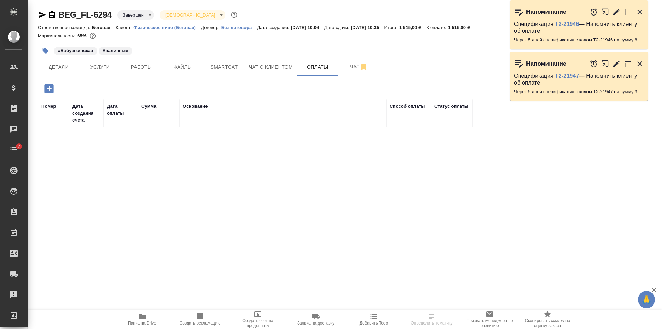
drag, startPoint x: 52, startPoint y: 88, endPoint x: 61, endPoint y: 100, distance: 15.2
click at [52, 88] on icon "button" at bounding box center [48, 88] width 9 height 9
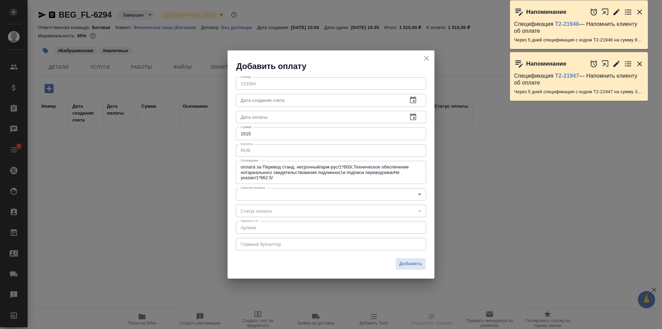
click at [428, 53] on div "Добавить оплату" at bounding box center [331, 60] width 207 height 21
click at [429, 59] on icon "close" at bounding box center [427, 58] width 8 height 8
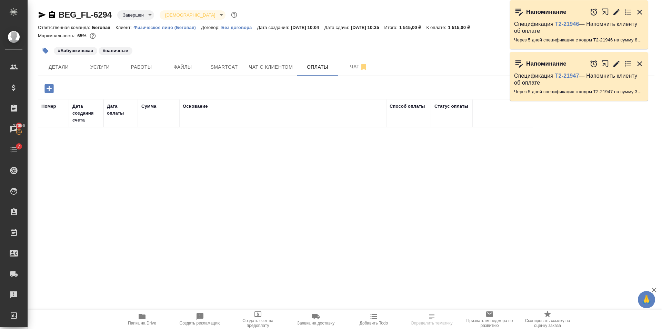
click at [47, 51] on icon "button" at bounding box center [46, 51] width 6 height 6
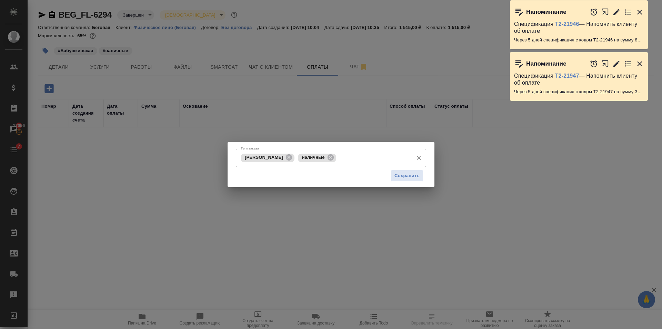
click at [351, 164] on input "Тэги заказа" at bounding box center [374, 158] width 72 height 12
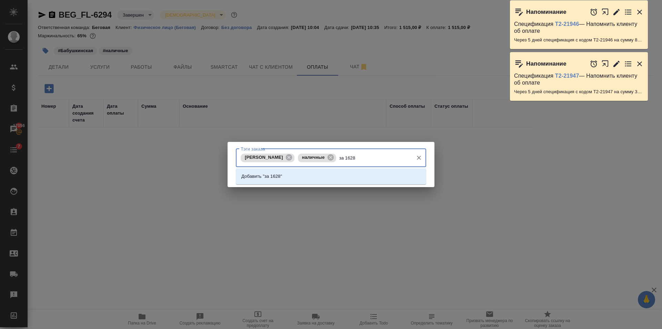
type input "за 16282"
click at [354, 180] on li "Добавить "за 16282"" at bounding box center [331, 176] width 190 height 12
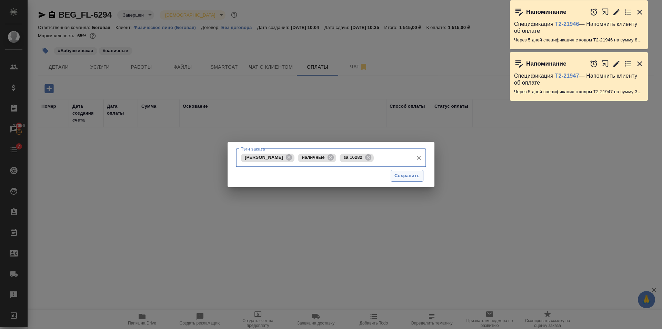
click at [406, 176] on span "Сохранить" at bounding box center [407, 176] width 25 height 8
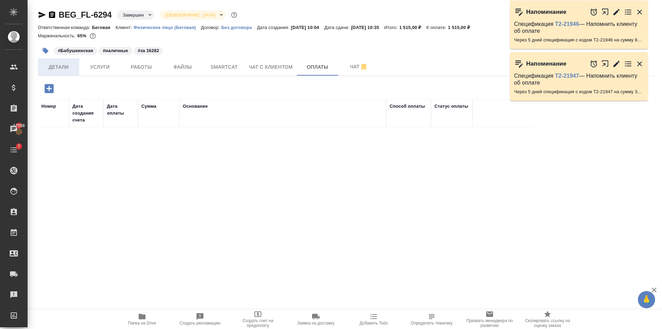
click at [62, 69] on span "Детали" at bounding box center [58, 67] width 33 height 9
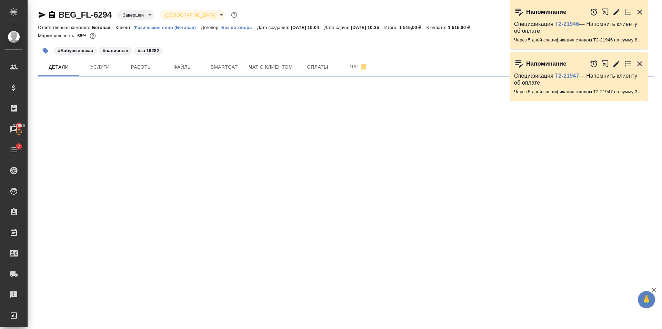
select select "RU"
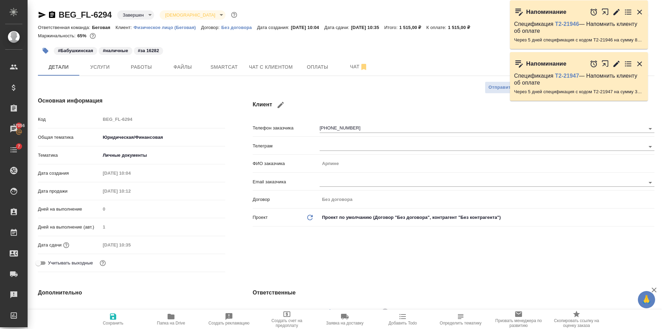
type textarea "x"
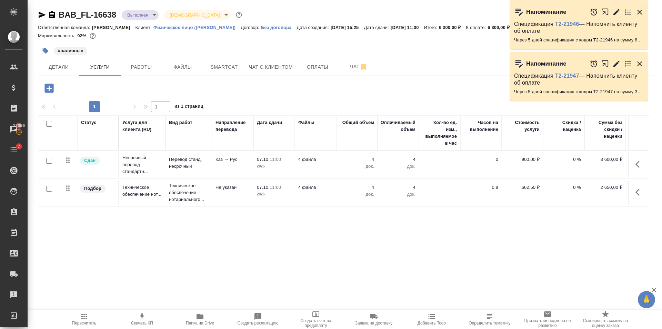
click at [46, 53] on icon "button" at bounding box center [46, 51] width 6 height 6
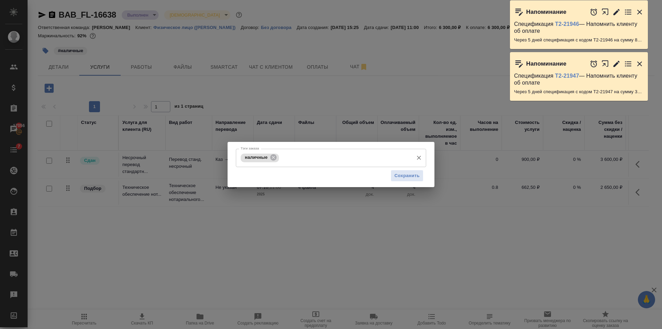
click at [315, 155] on input "Тэги заказа" at bounding box center [345, 158] width 129 height 12
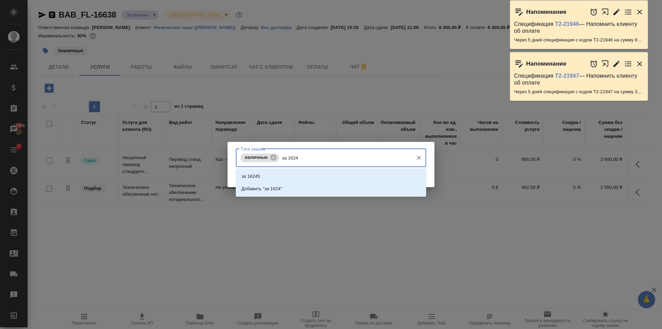
type input "за 16247"
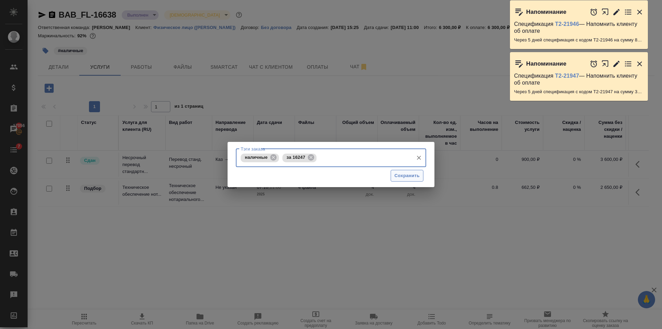
click at [404, 173] on span "Сохранить" at bounding box center [407, 176] width 25 height 8
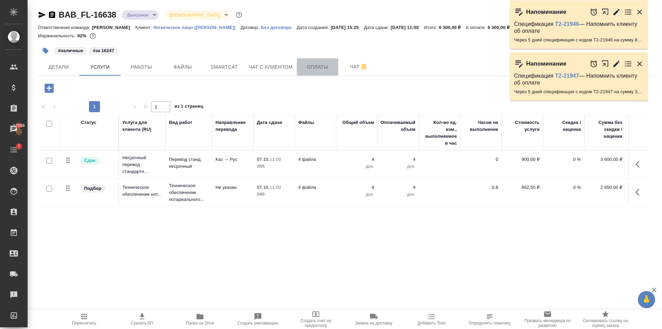
click at [313, 69] on span "Оплаты" at bounding box center [317, 67] width 33 height 9
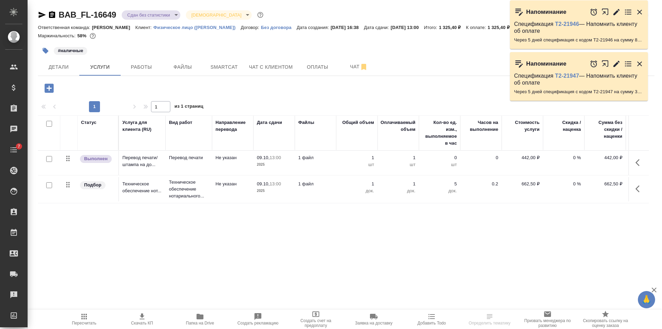
click at [47, 52] on icon "button" at bounding box center [46, 51] width 6 height 6
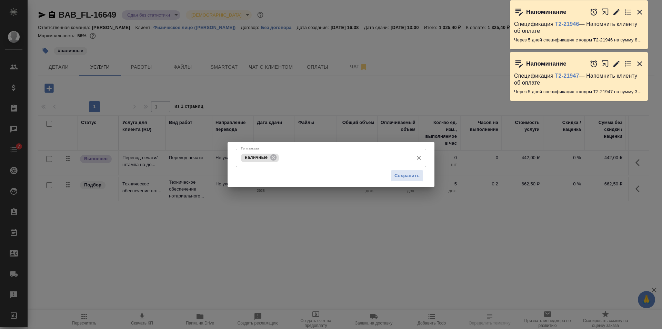
click at [314, 161] on input "Тэги заказа" at bounding box center [345, 158] width 129 height 12
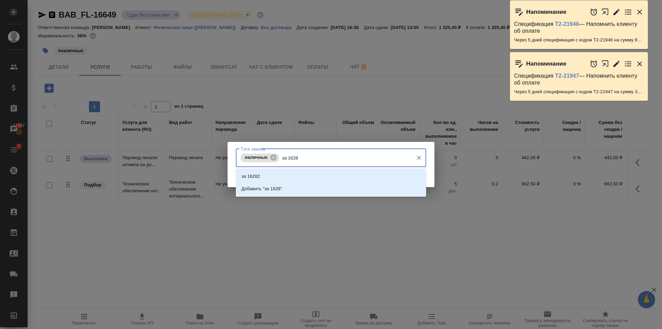
type input "за 16286"
click at [318, 169] on div "Добавить "за 16286"" at bounding box center [331, 176] width 190 height 16
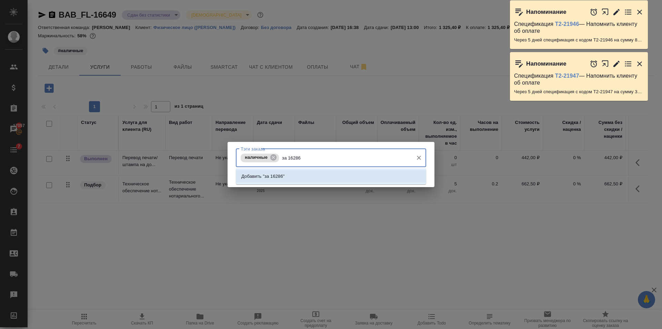
click at [320, 174] on li "Добавить "за 16286"" at bounding box center [331, 176] width 190 height 12
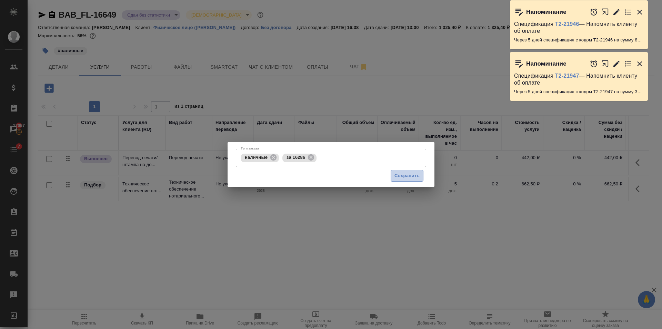
click at [407, 172] on span "Сохранить" at bounding box center [407, 176] width 25 height 8
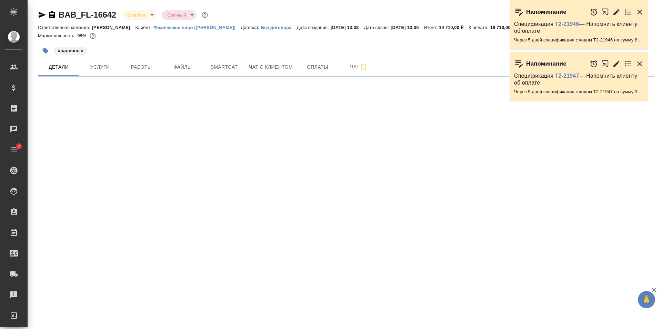
click at [49, 53] on icon "button" at bounding box center [45, 50] width 7 height 7
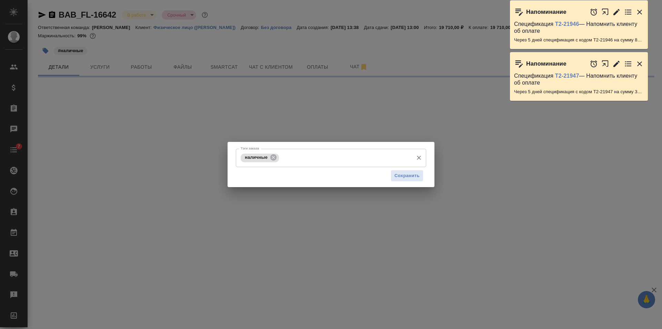
click at [317, 155] on input "Тэги заказа" at bounding box center [345, 158] width 129 height 12
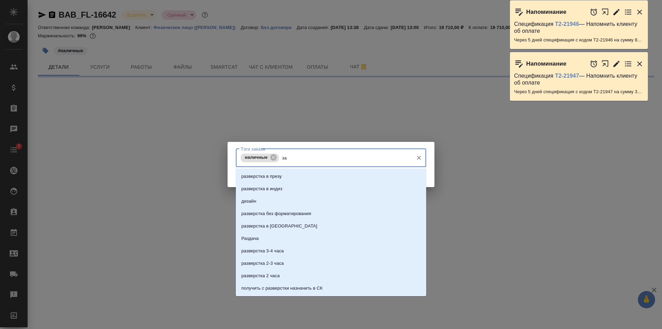
type input "за"
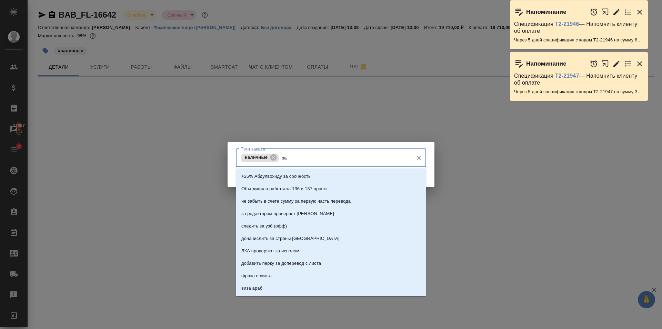
select select "RU"
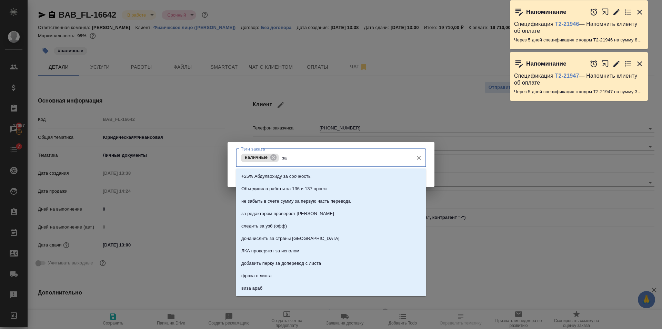
type textarea "x"
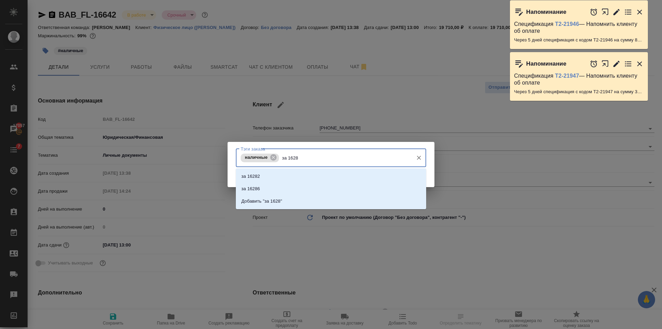
type input "за 16283"
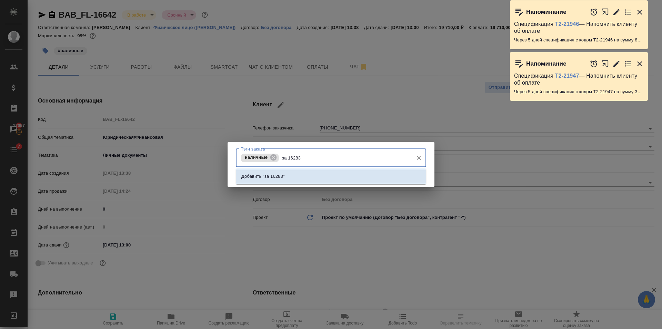
click at [329, 181] on li "Добавить "за 16283"" at bounding box center [331, 176] width 190 height 12
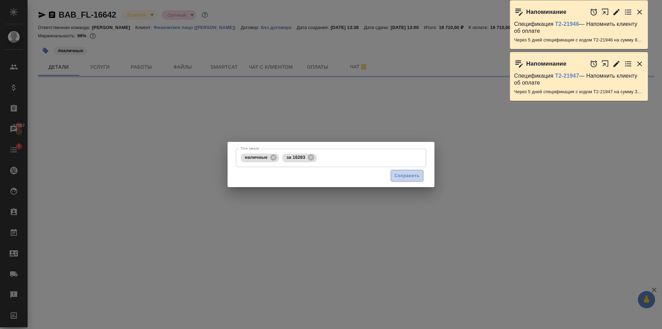
click at [405, 175] on span "Сохранить" at bounding box center [407, 176] width 25 height 8
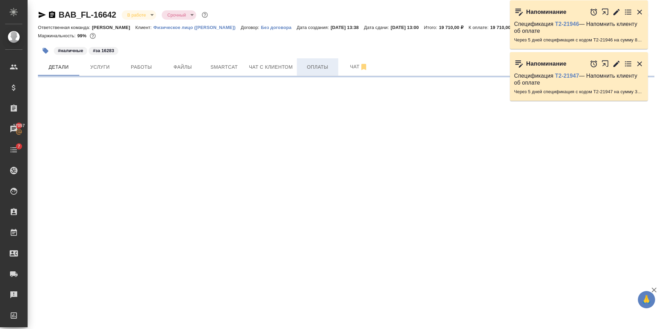
select select "RU"
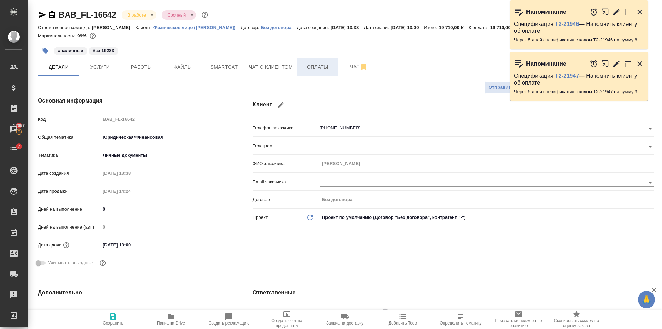
type textarea "x"
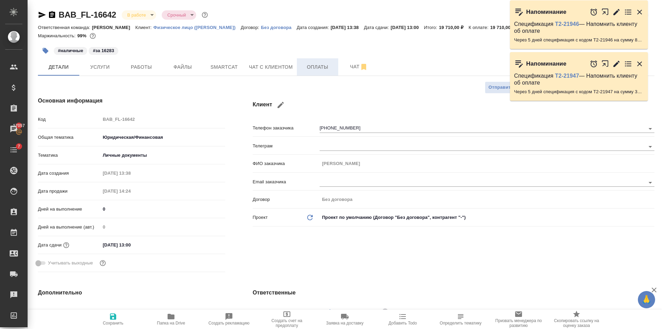
type textarea "x"
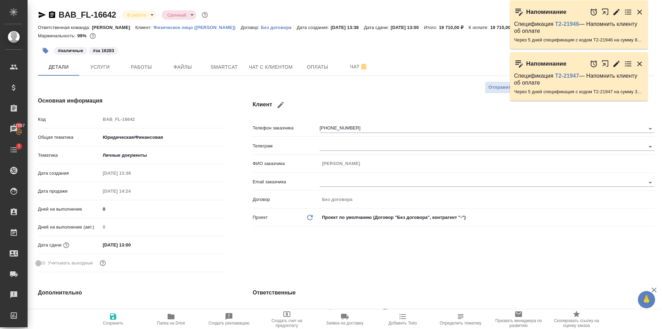
type textarea "x"
click at [42, 14] on icon "button" at bounding box center [42, 15] width 7 height 6
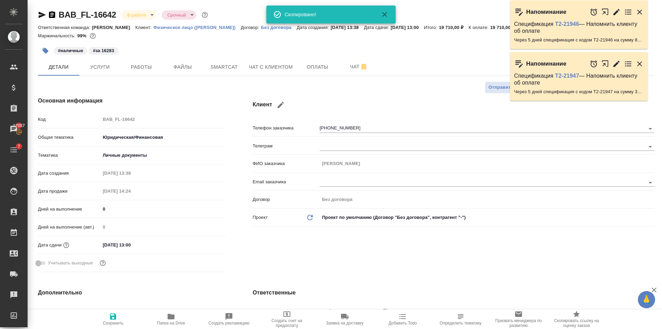
type textarea "x"
